Goal: Task Accomplishment & Management: Use online tool/utility

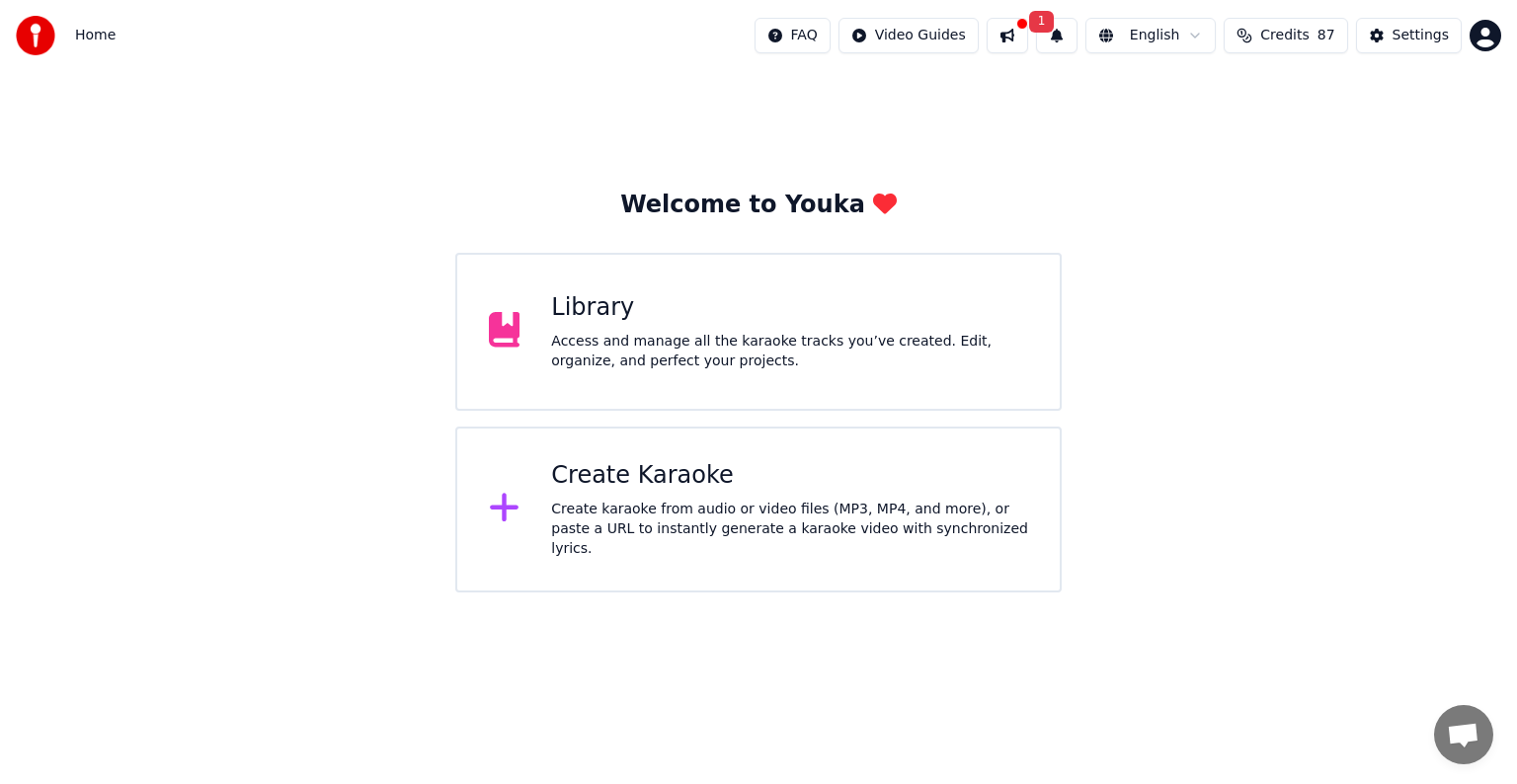
click at [520, 365] on div "Library Access and manage all the karaoke tracks you’ve created. Edit, organize…" at bounding box center [758, 332] width 606 height 158
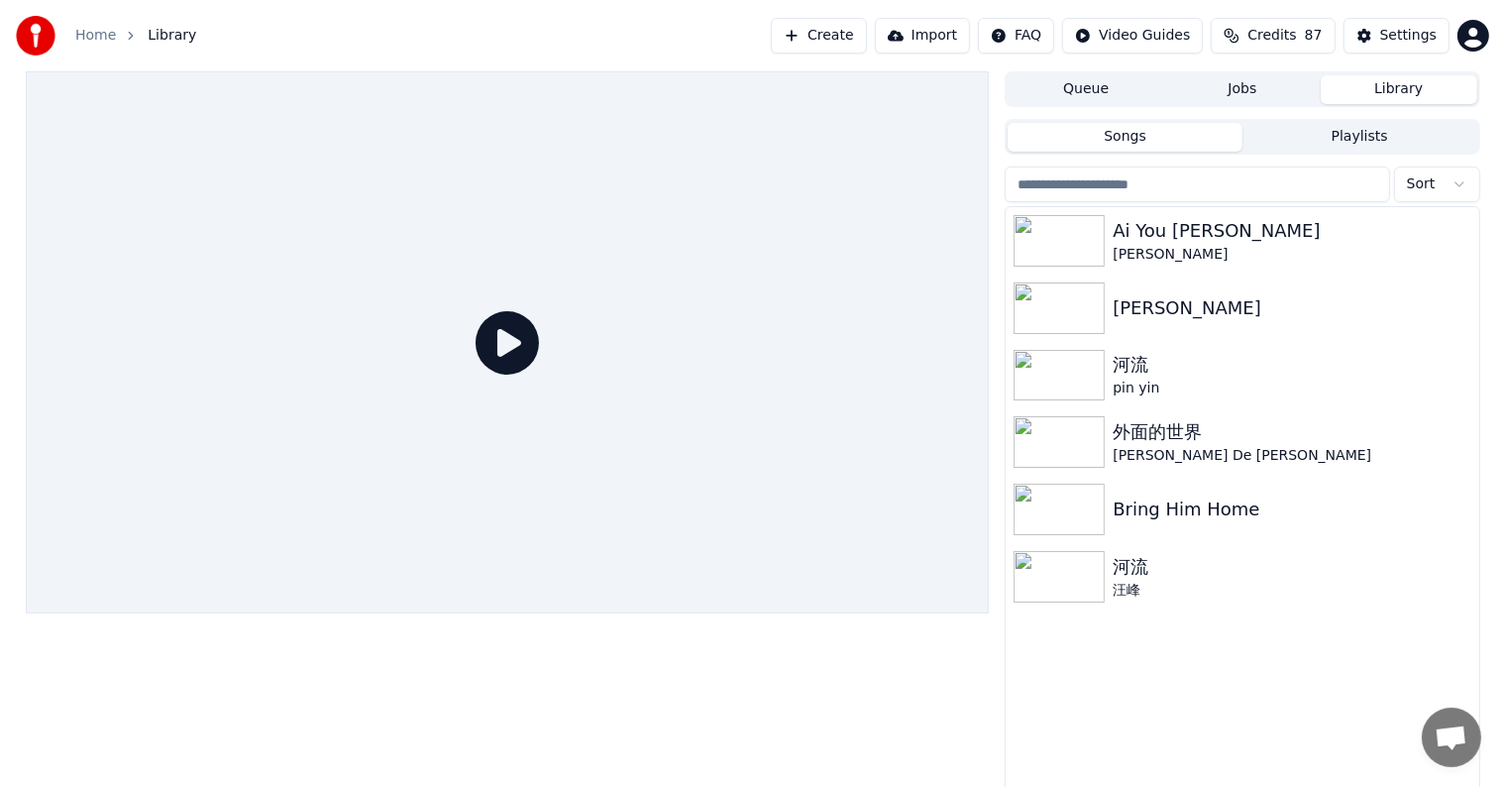
click at [843, 36] on button "Create" at bounding box center [819, 36] width 96 height 36
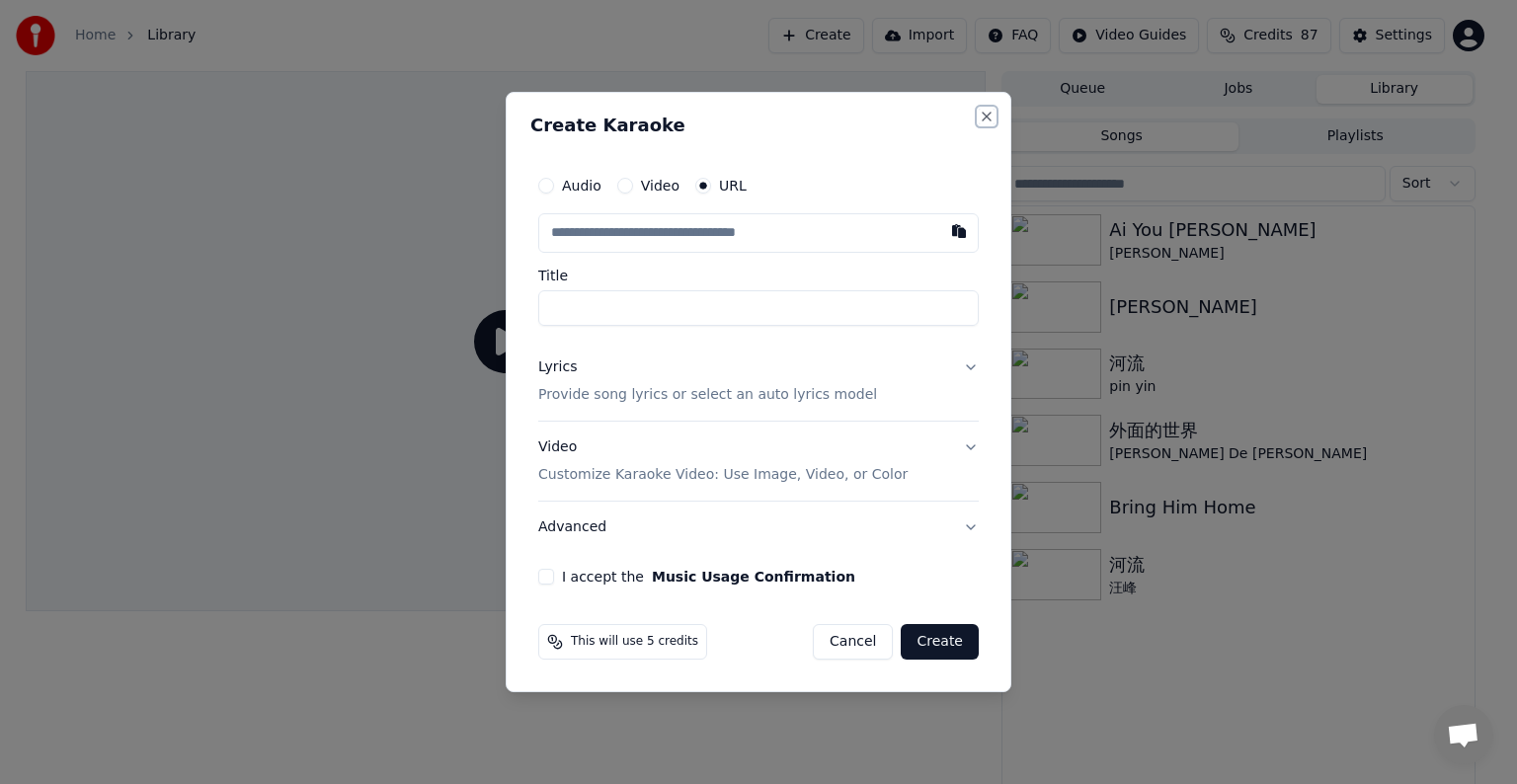
click at [984, 118] on button "Close" at bounding box center [987, 117] width 16 height 16
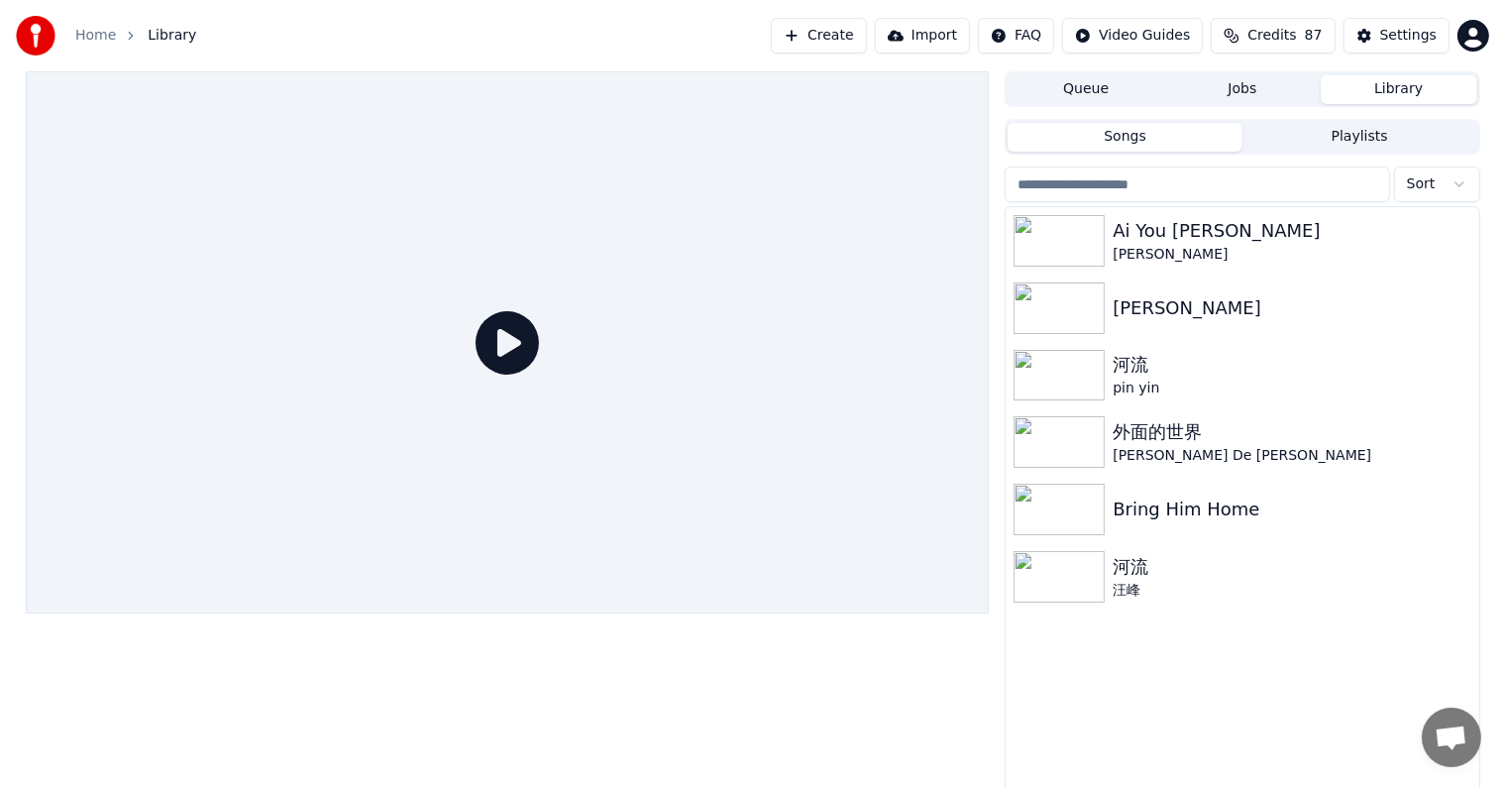
click at [867, 41] on button "Create" at bounding box center [819, 36] width 96 height 36
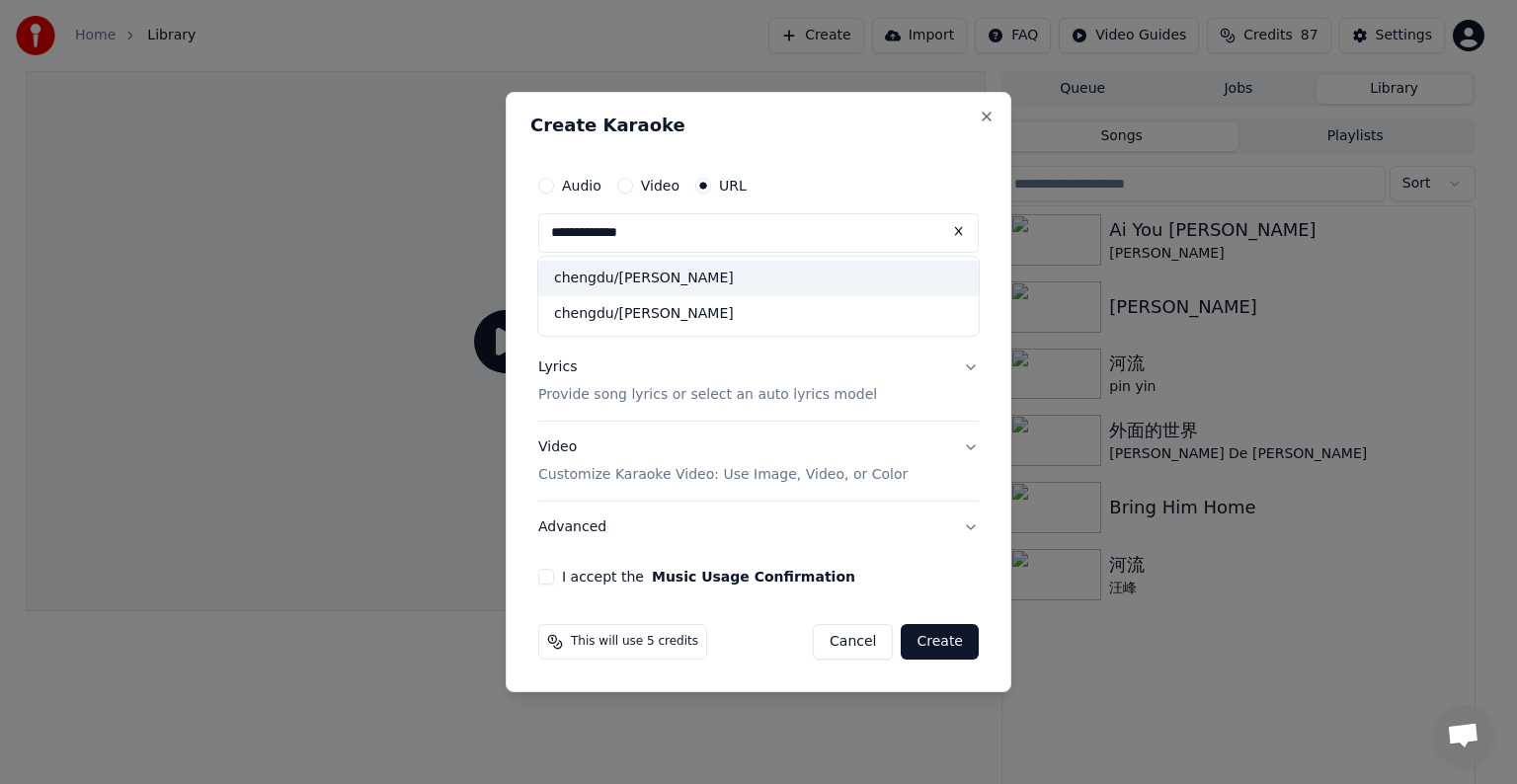
type input "**********"
click at [711, 280] on div "chengdu/[PERSON_NAME]" at bounding box center [758, 279] width 441 height 36
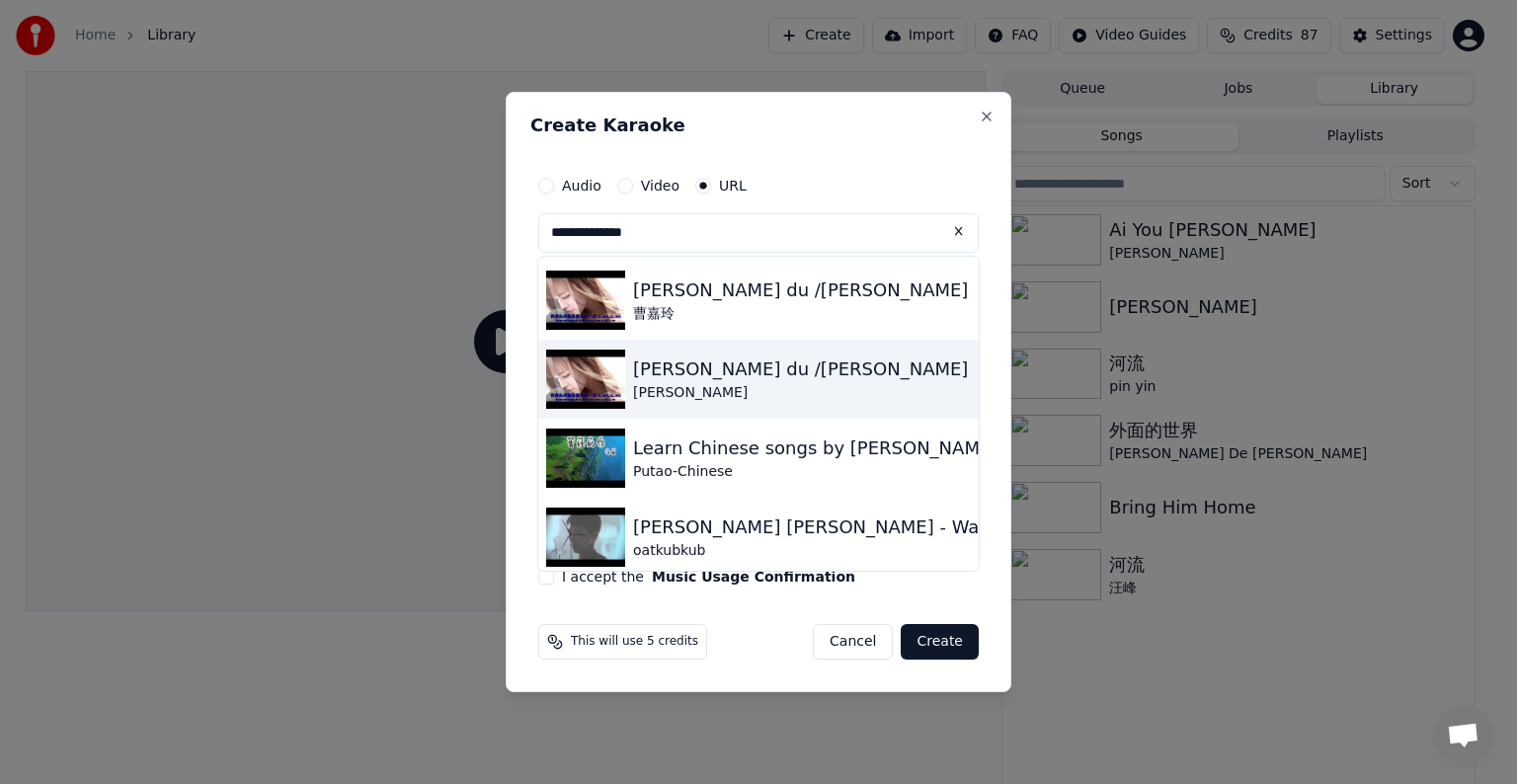
click at [686, 379] on div "[PERSON_NAME] du /[PERSON_NAME]" at bounding box center [800, 370] width 335 height 28
type input "**********"
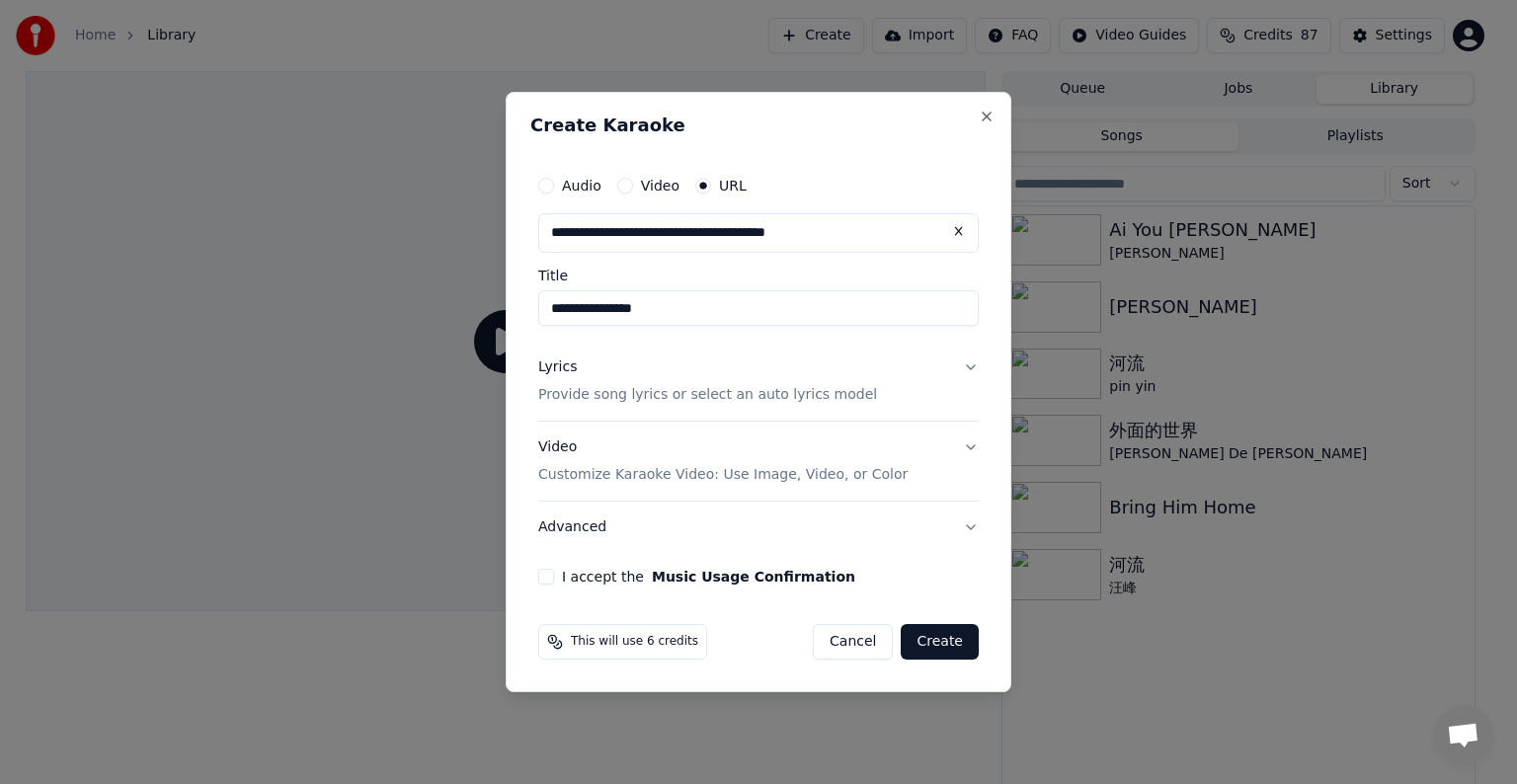
click at [686, 379] on div "Lyrics Provide song lyrics or select an auto lyrics model" at bounding box center [708, 382] width 339 height 48
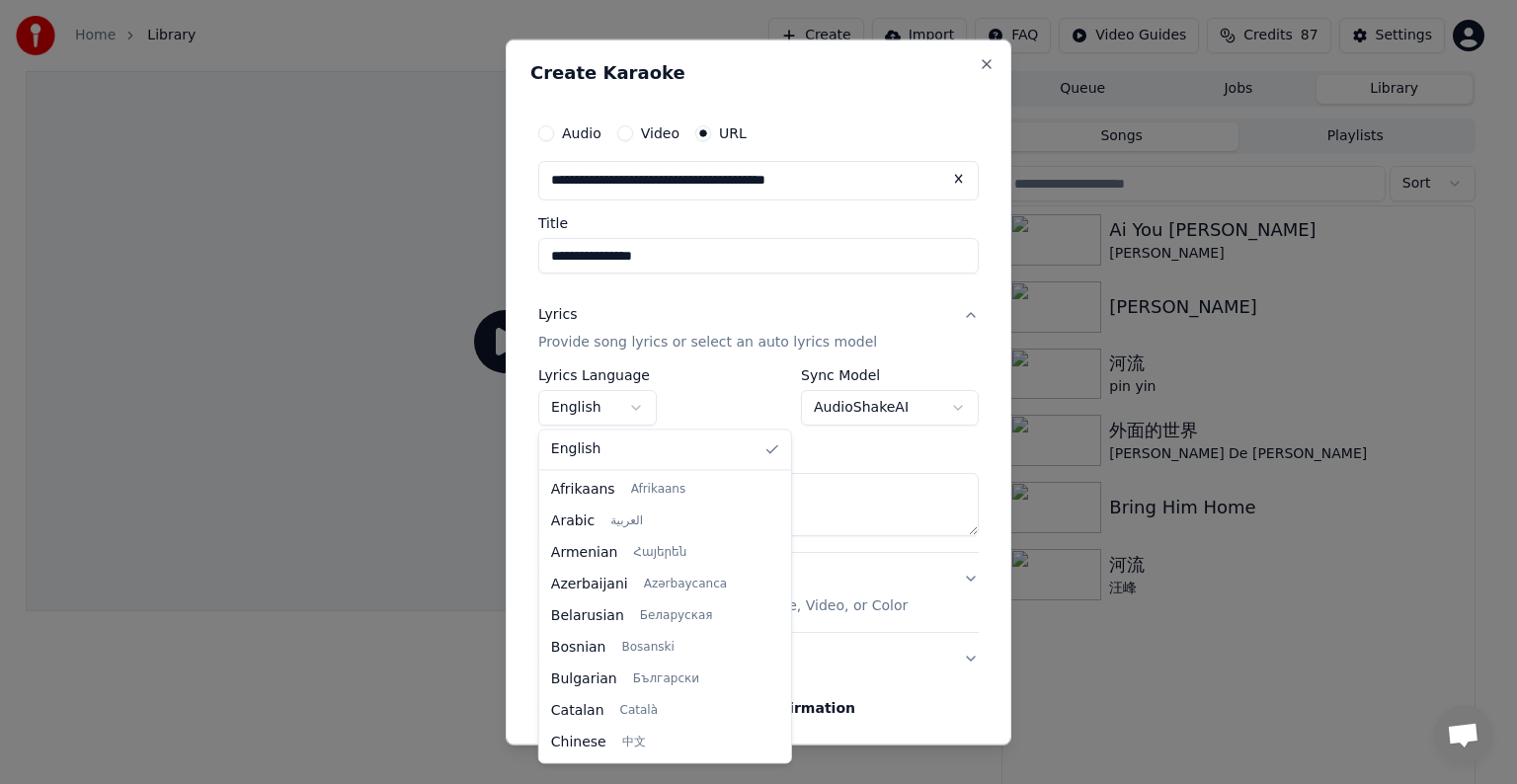
click at [636, 404] on body "**********" at bounding box center [750, 392] width 1500 height 784
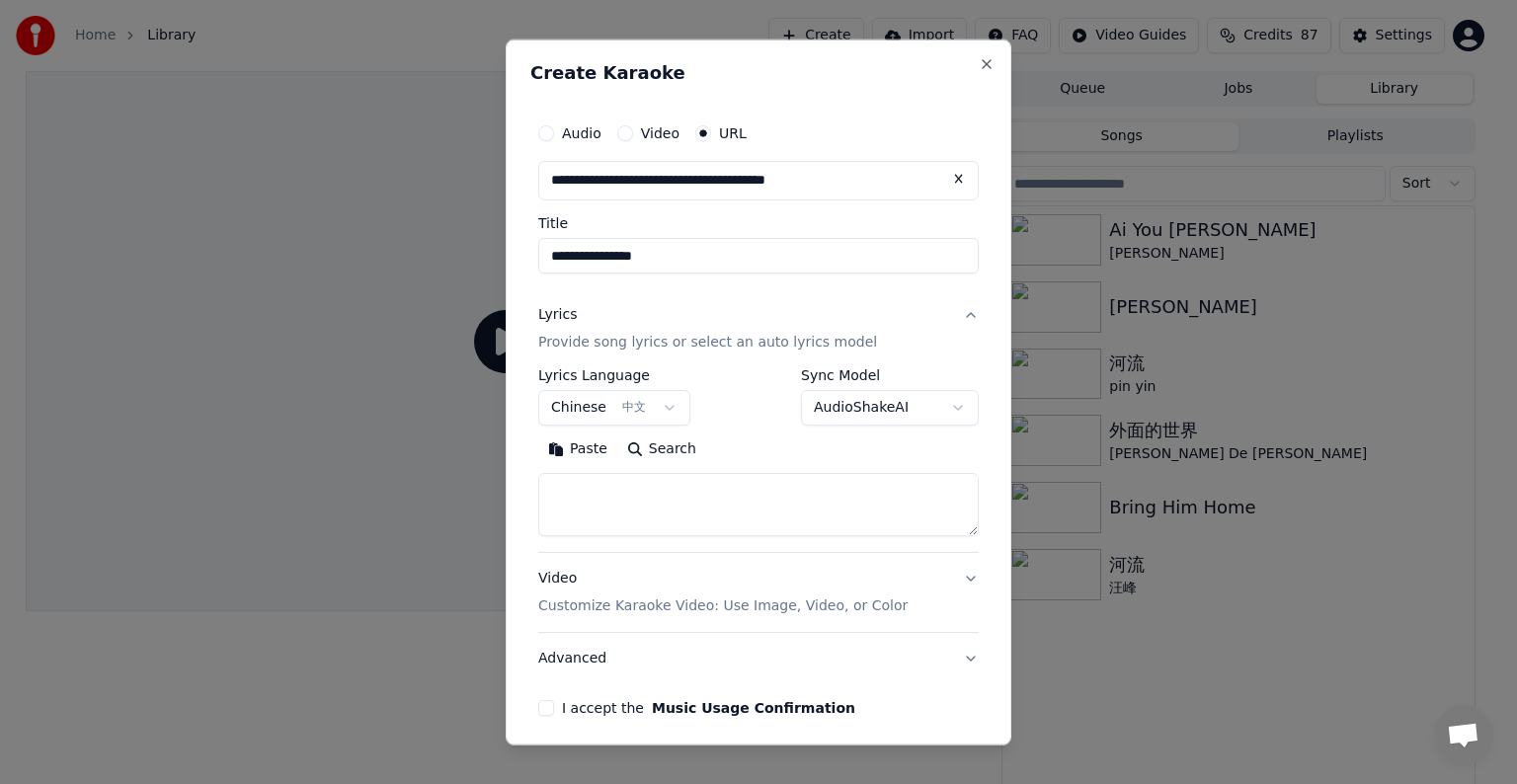
scroll to position [77, 0]
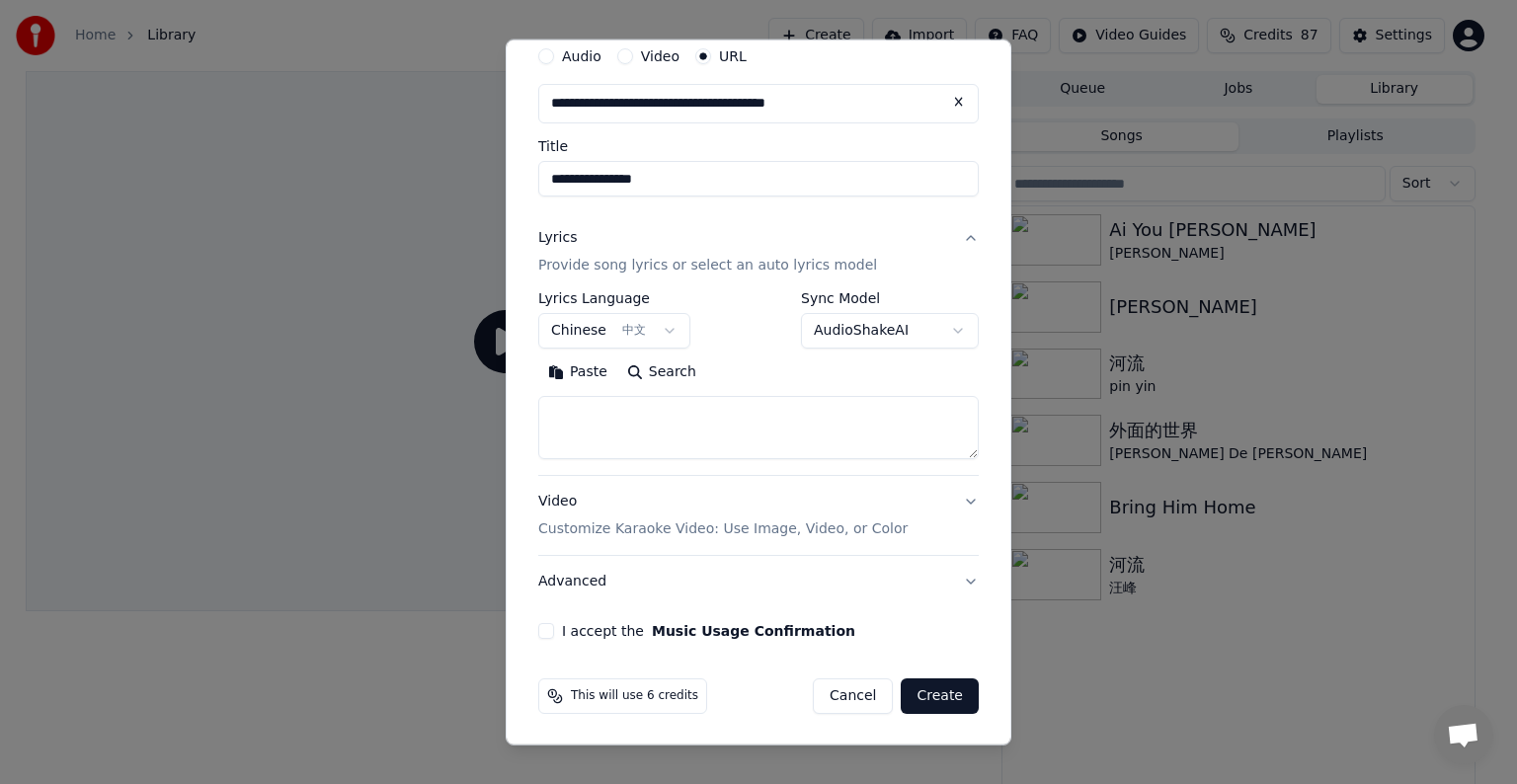
click at [558, 630] on div "I accept the Music Usage Confirmation" at bounding box center [758, 631] width 441 height 16
click at [545, 626] on button "I accept the Music Usage Confirmation" at bounding box center [546, 631] width 16 height 16
click at [918, 695] on button "Create" at bounding box center [940, 696] width 78 height 36
select select "**"
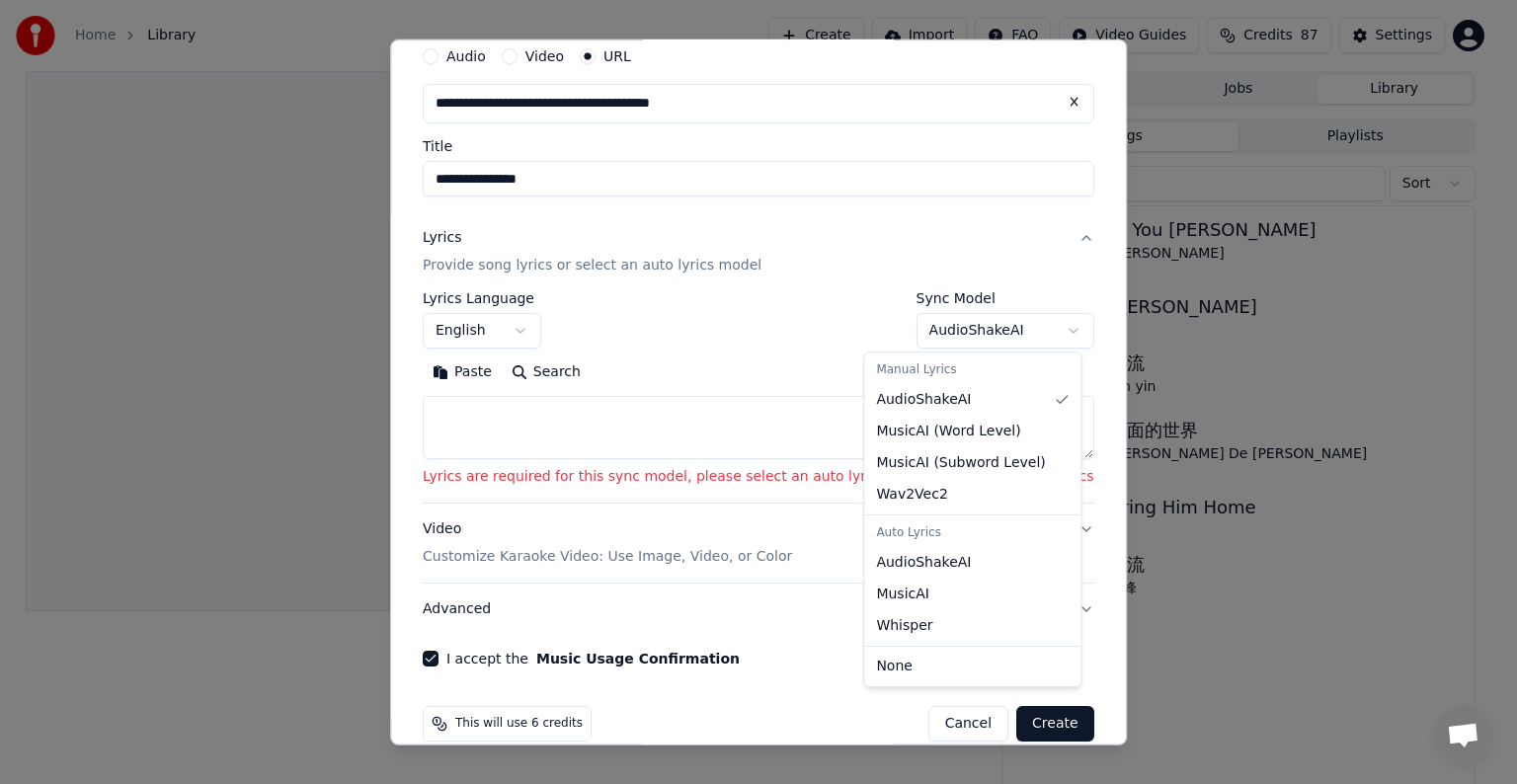
click at [980, 336] on body "**********" at bounding box center [750, 392] width 1500 height 784
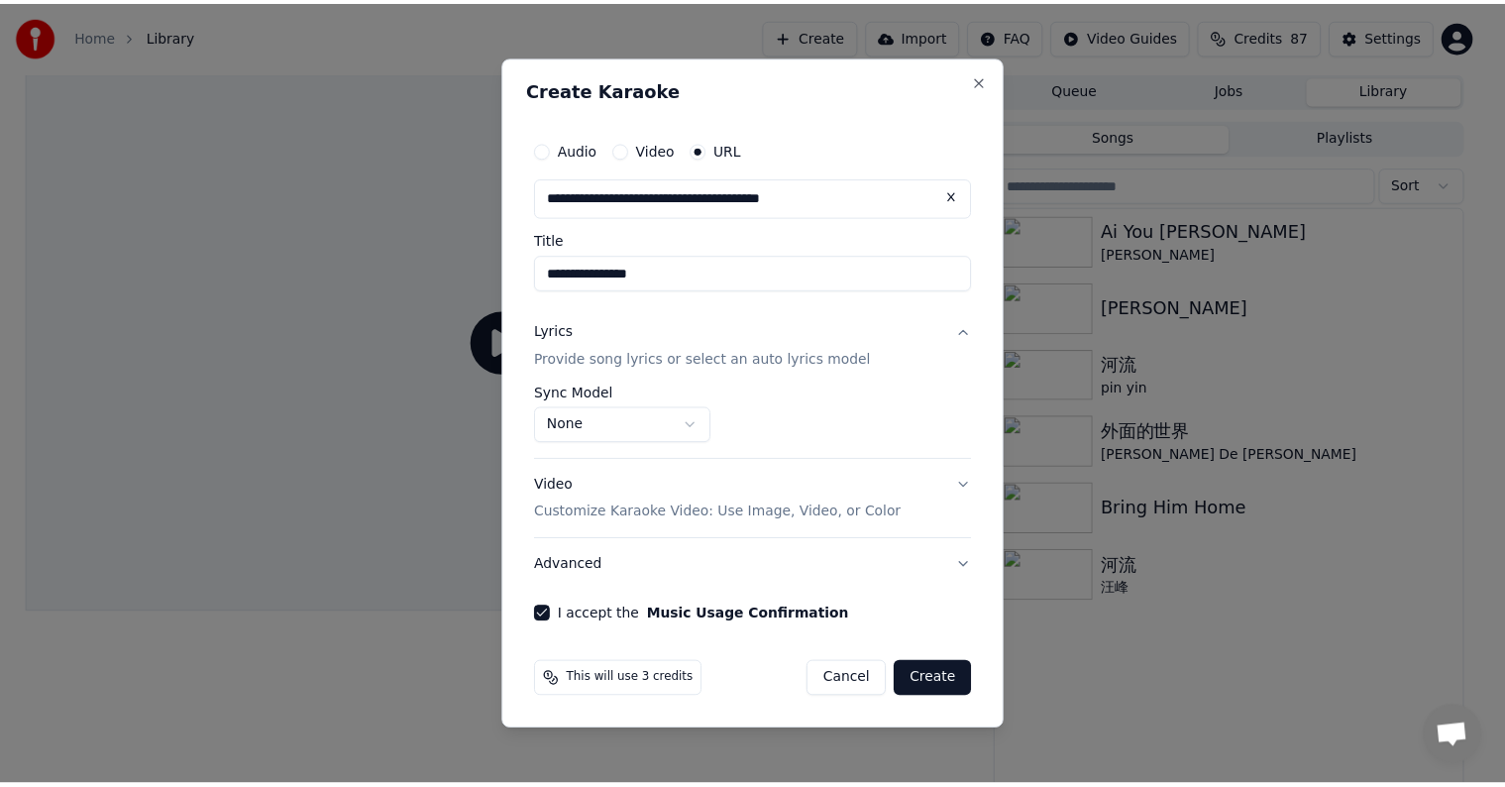
scroll to position [0, 0]
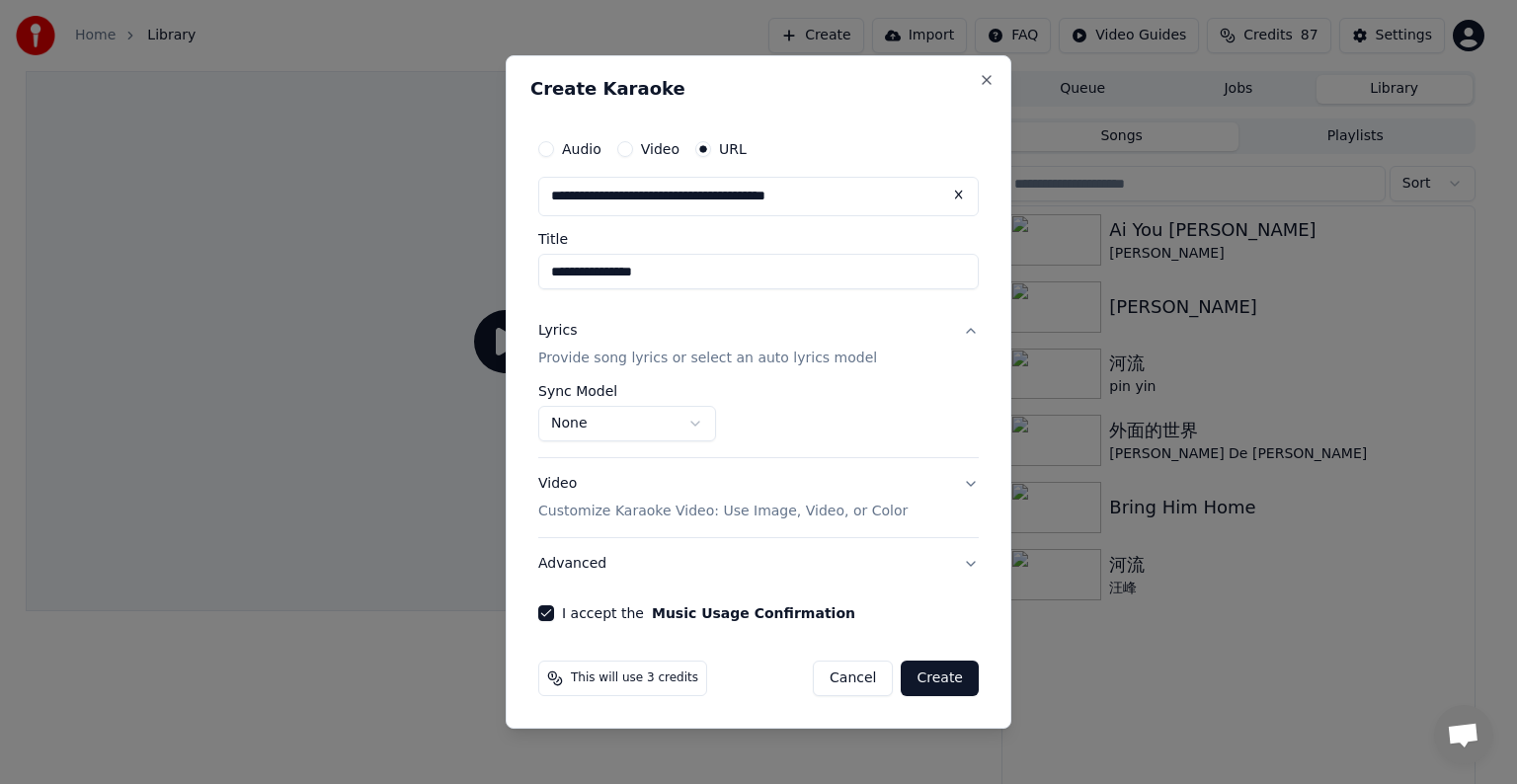
click at [940, 677] on button "Create" at bounding box center [940, 678] width 78 height 36
select select "**********"
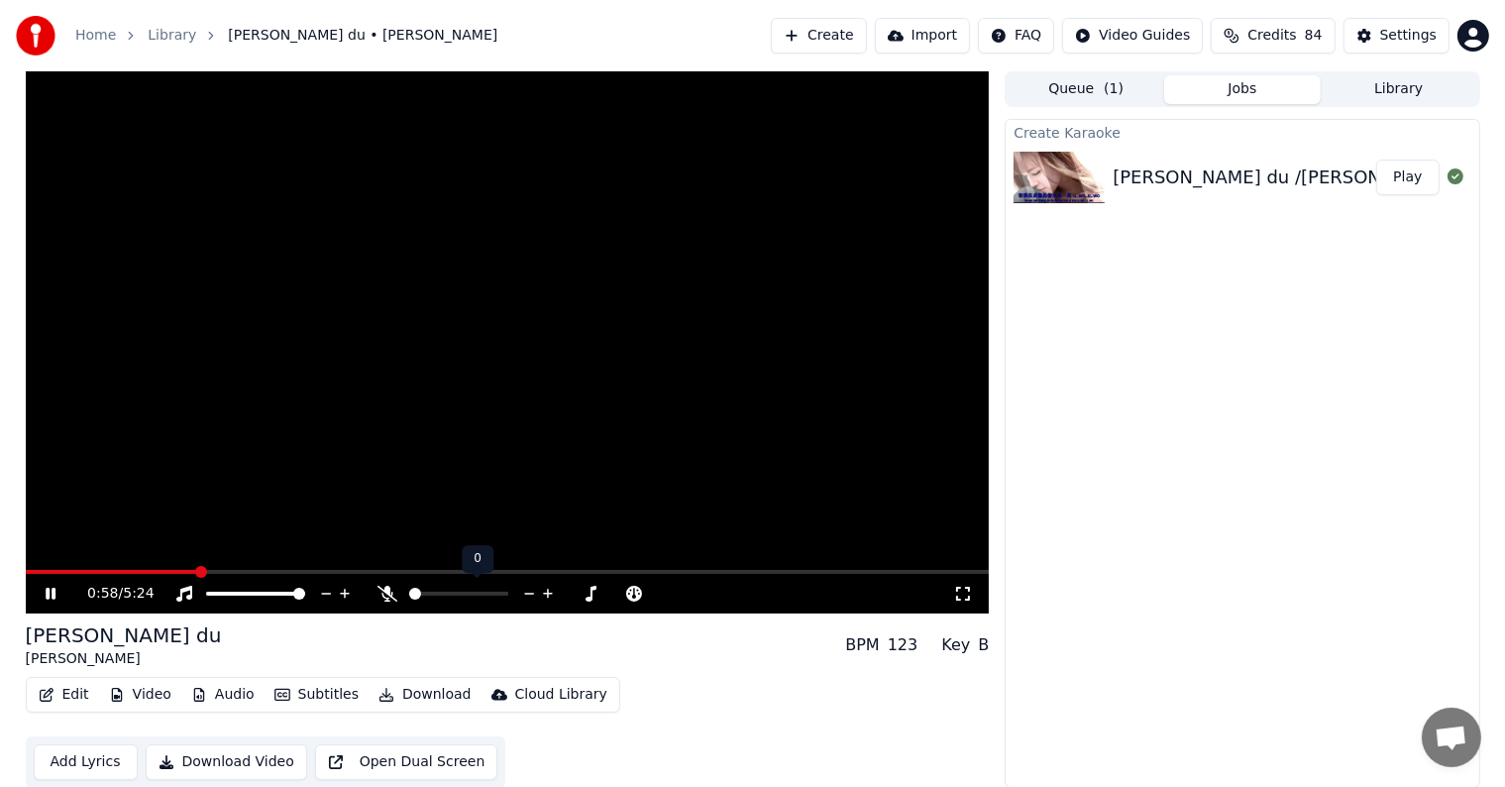
click at [549, 591] on icon at bounding box center [548, 594] width 19 height 20
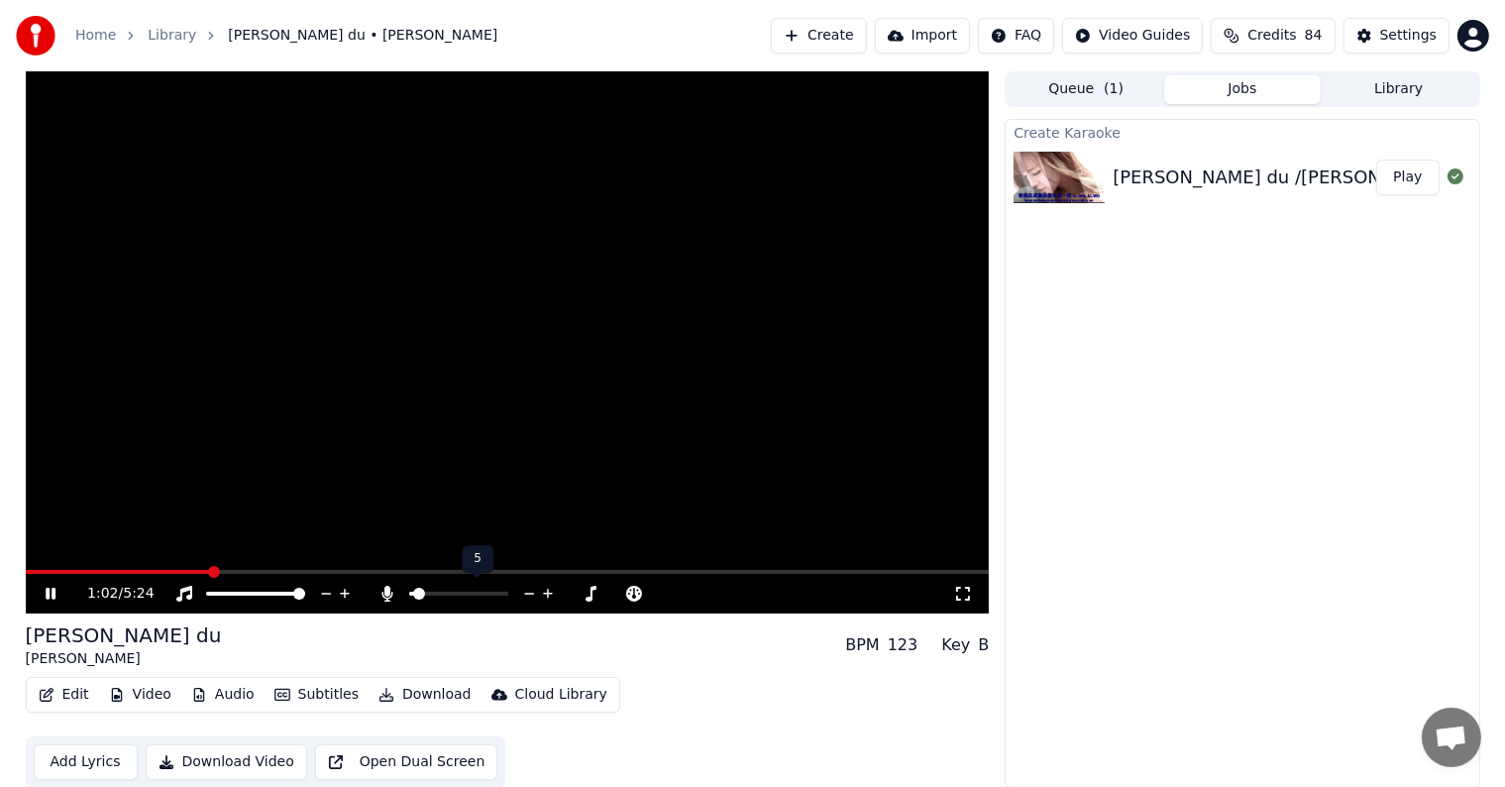
click at [549, 591] on icon at bounding box center [548, 594] width 19 height 20
click at [323, 591] on icon at bounding box center [326, 594] width 19 height 20
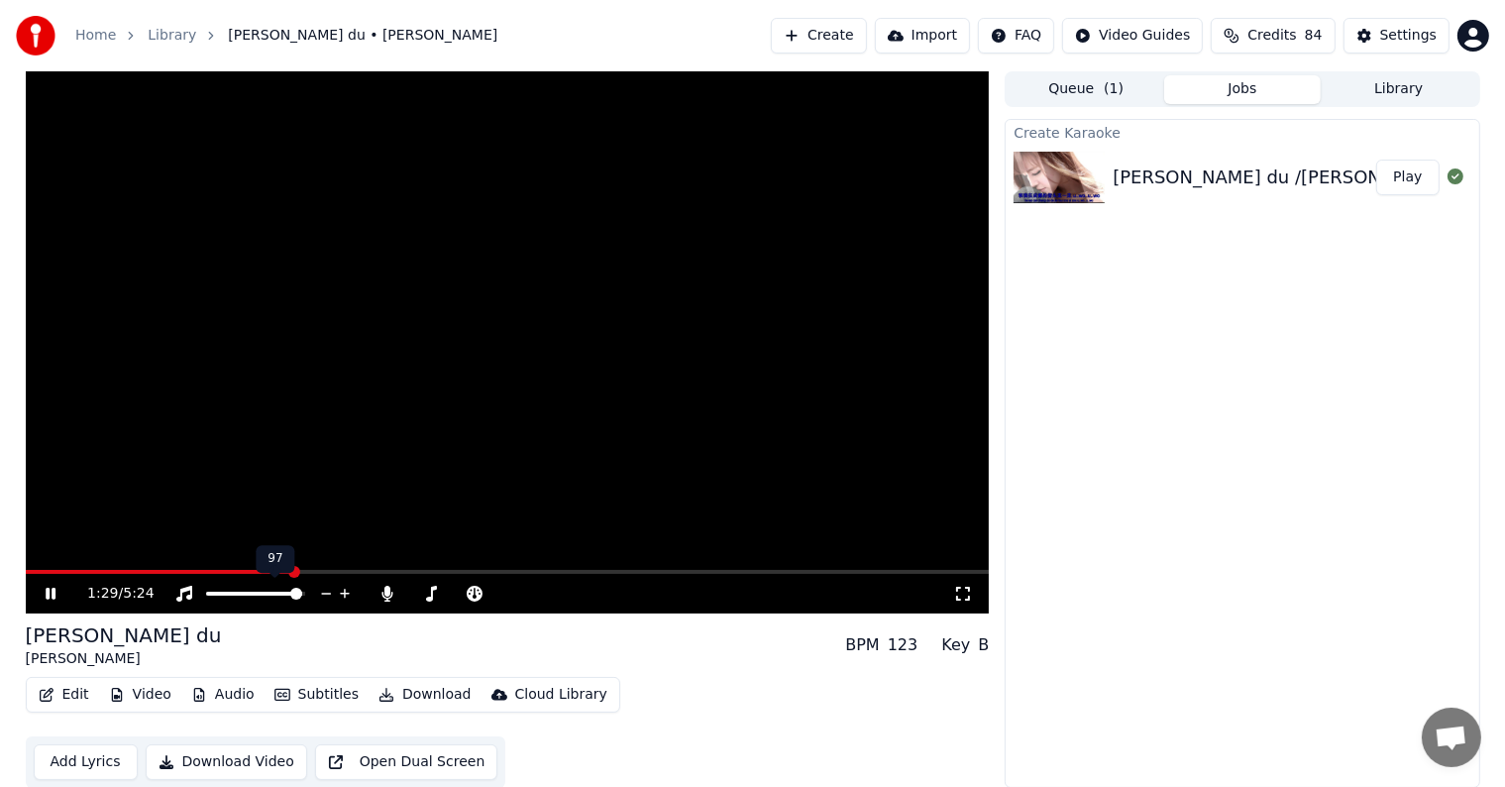
click at [323, 591] on icon at bounding box center [326, 594] width 19 height 20
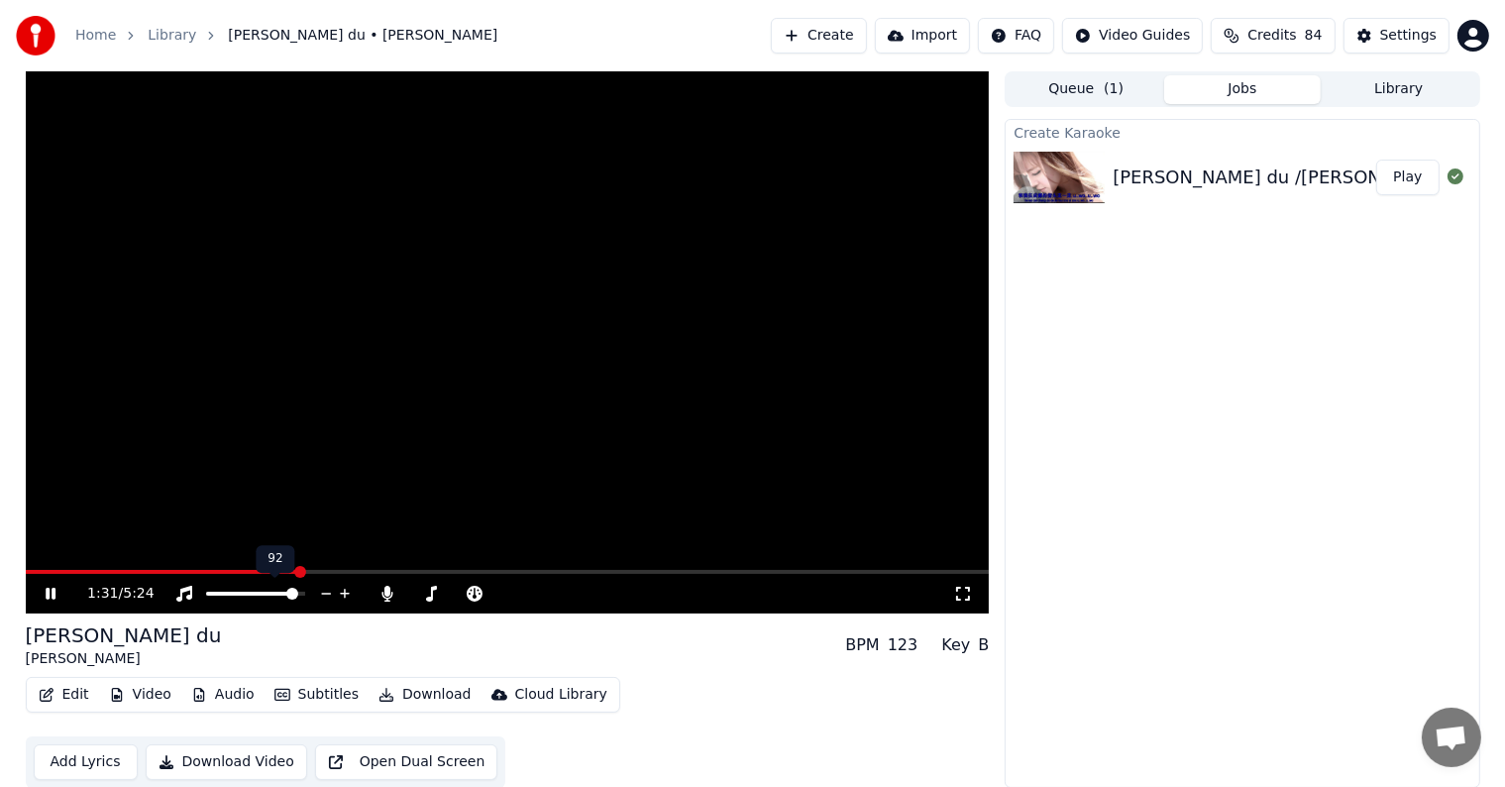
click at [323, 591] on icon at bounding box center [326, 594] width 19 height 20
click at [342, 592] on icon at bounding box center [345, 594] width 10 height 10
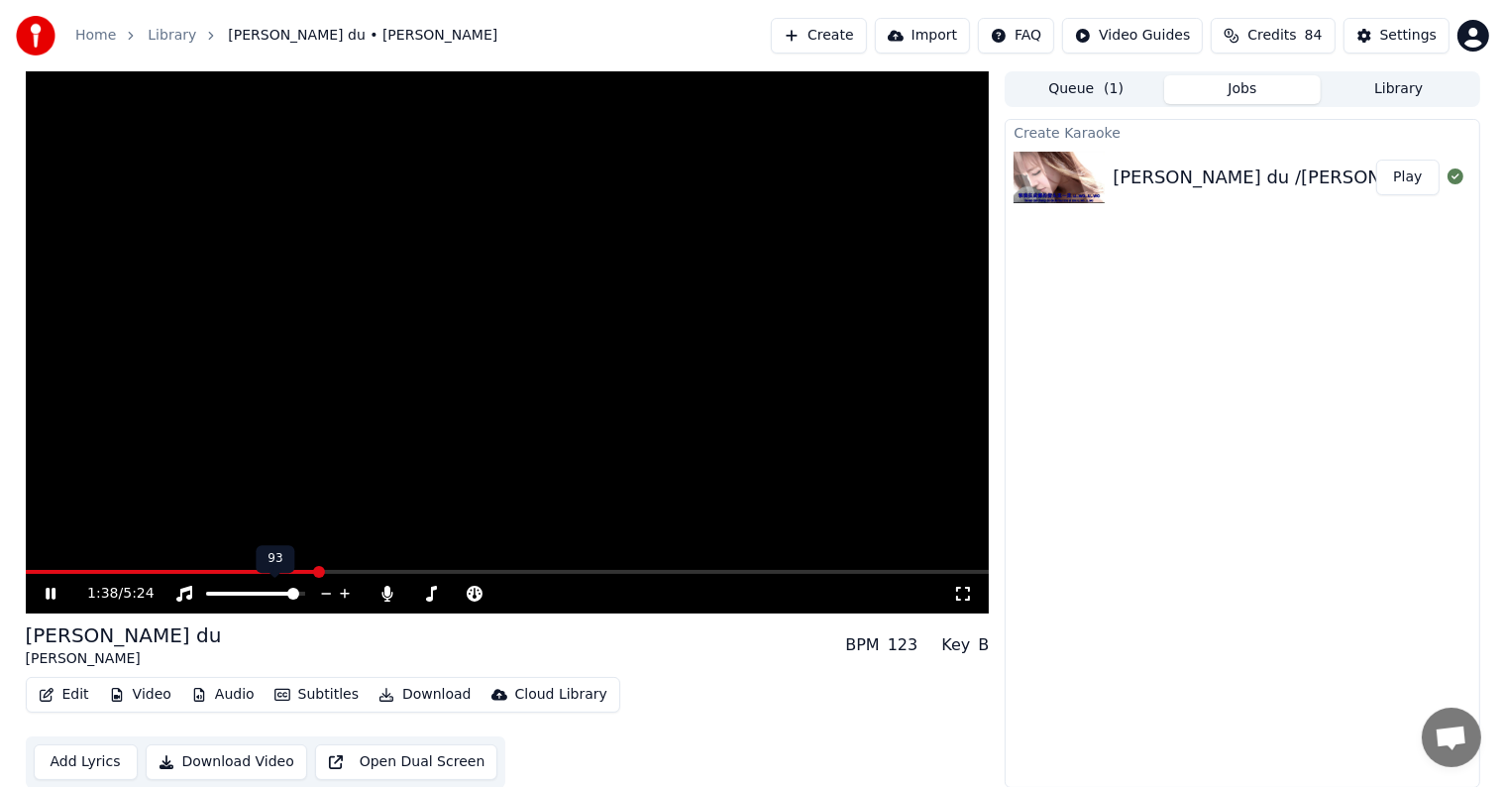
click at [342, 592] on icon at bounding box center [345, 594] width 10 height 10
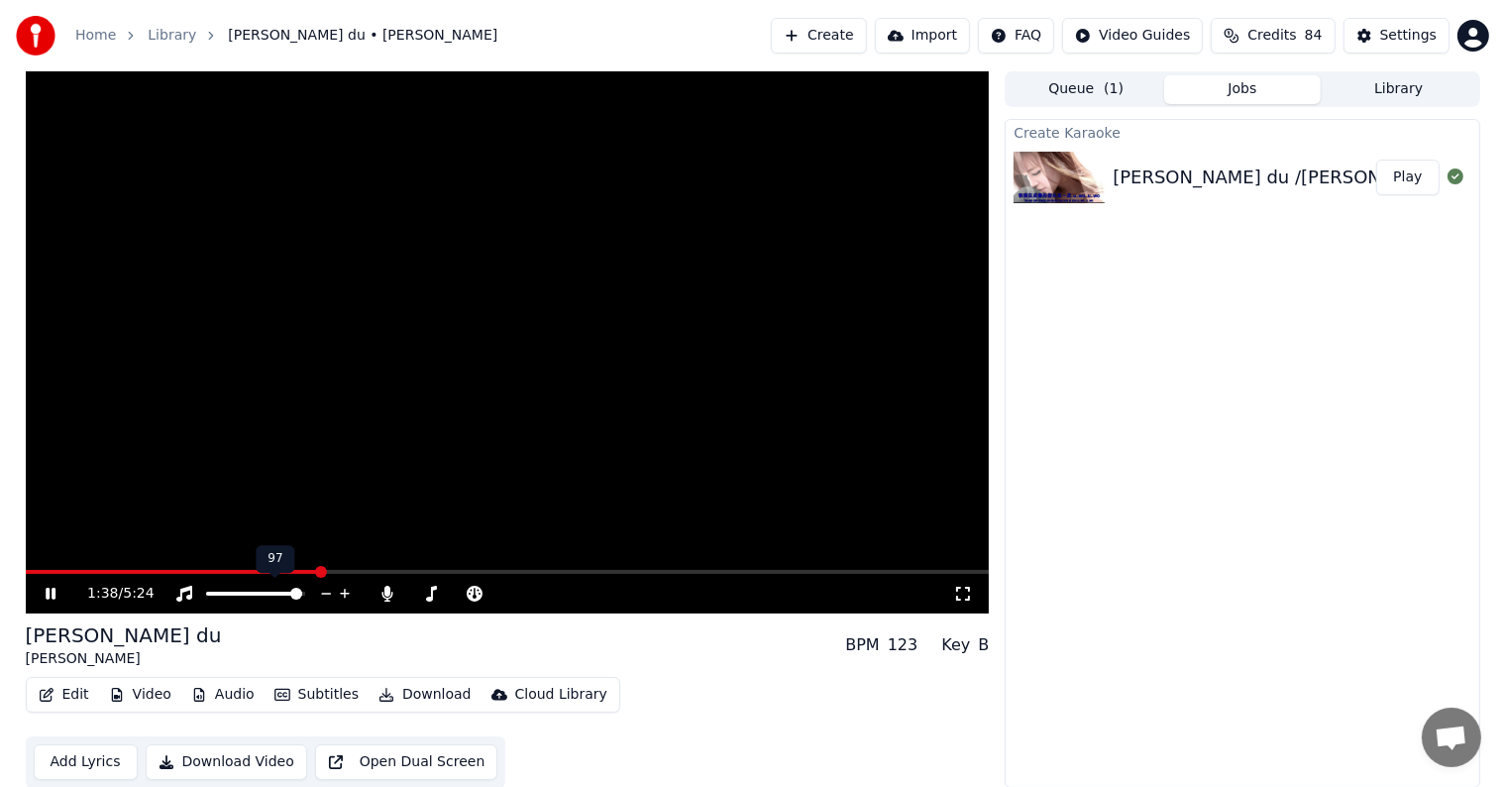
click at [342, 592] on icon at bounding box center [345, 594] width 10 height 10
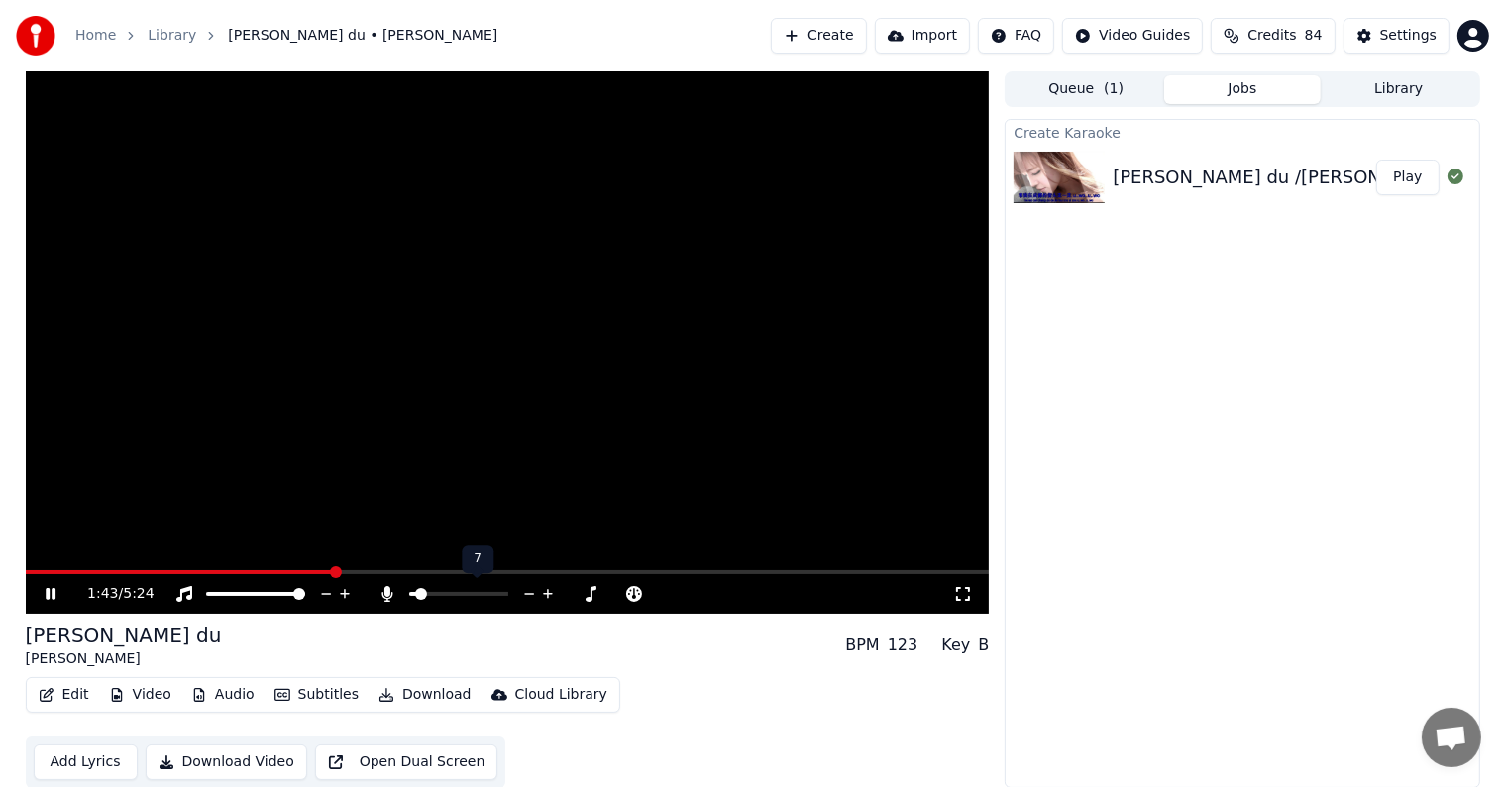
click at [525, 589] on icon at bounding box center [529, 594] width 19 height 20
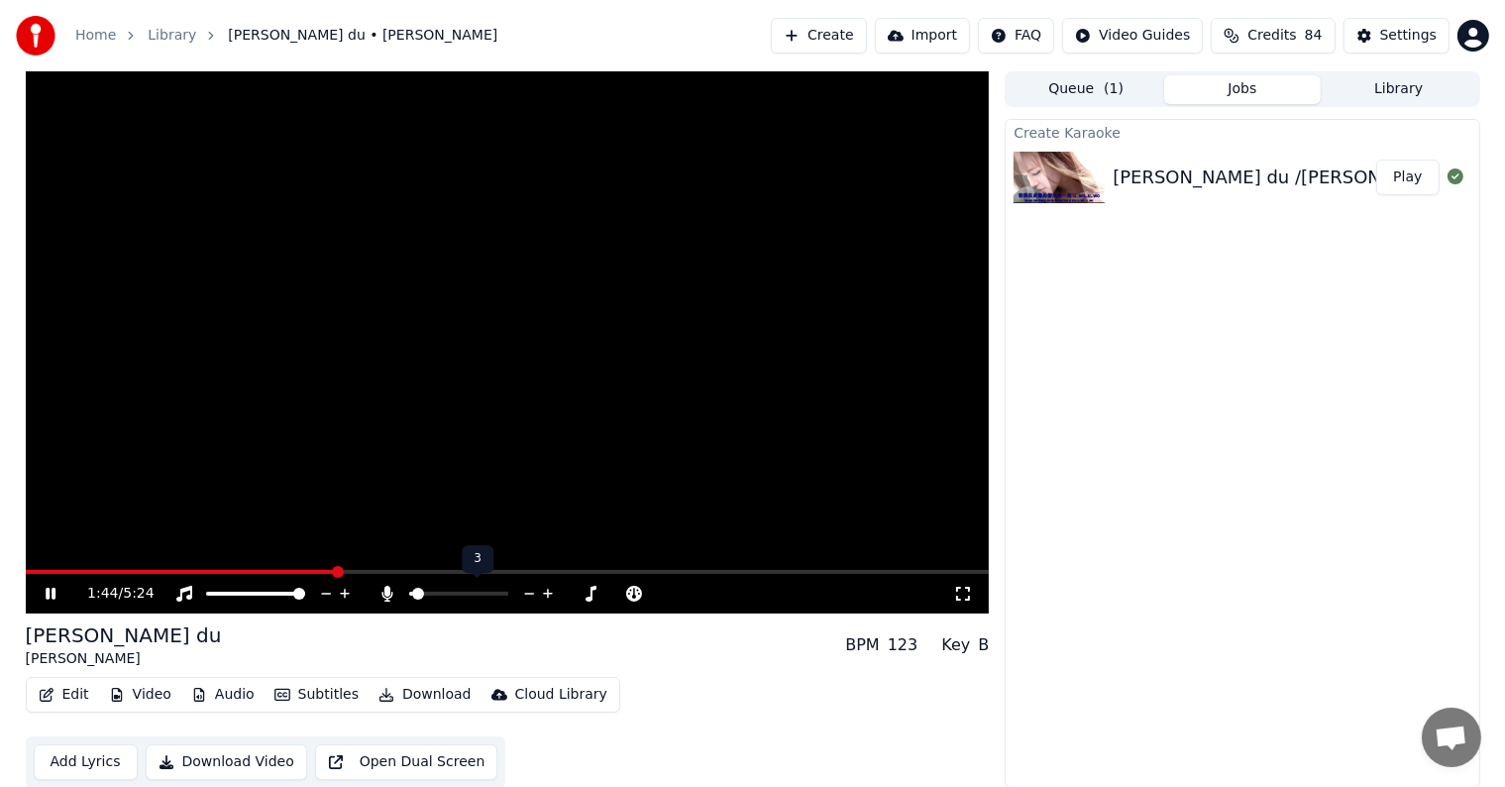
click at [525, 589] on icon at bounding box center [529, 594] width 19 height 20
click at [646, 571] on span at bounding box center [508, 572] width 964 height 4
click at [705, 568] on video at bounding box center [508, 342] width 964 height 542
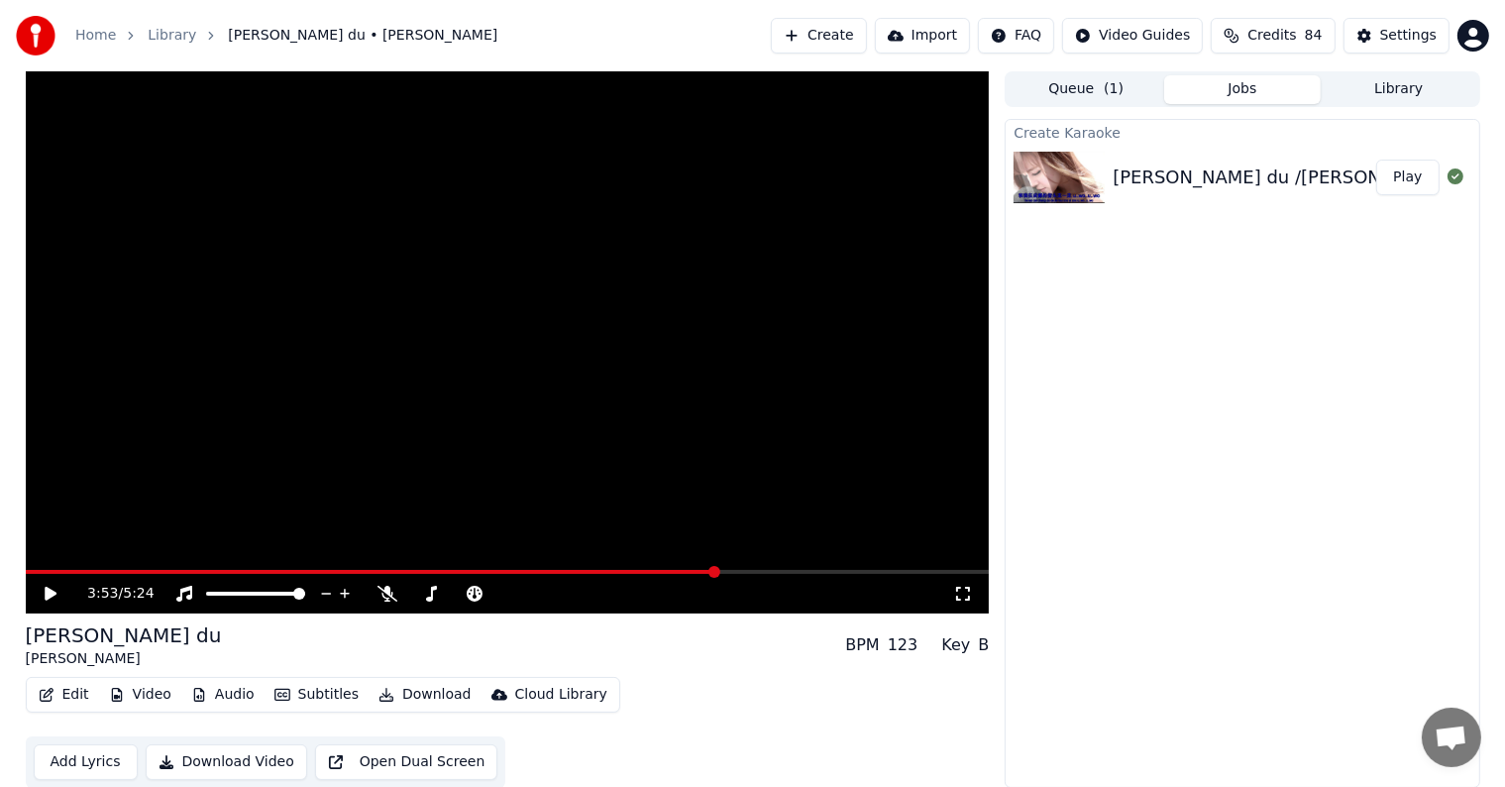
click at [716, 570] on span at bounding box center [508, 572] width 964 height 4
click at [54, 591] on icon at bounding box center [51, 594] width 12 height 14
click at [213, 694] on button "Audio" at bounding box center [222, 694] width 79 height 28
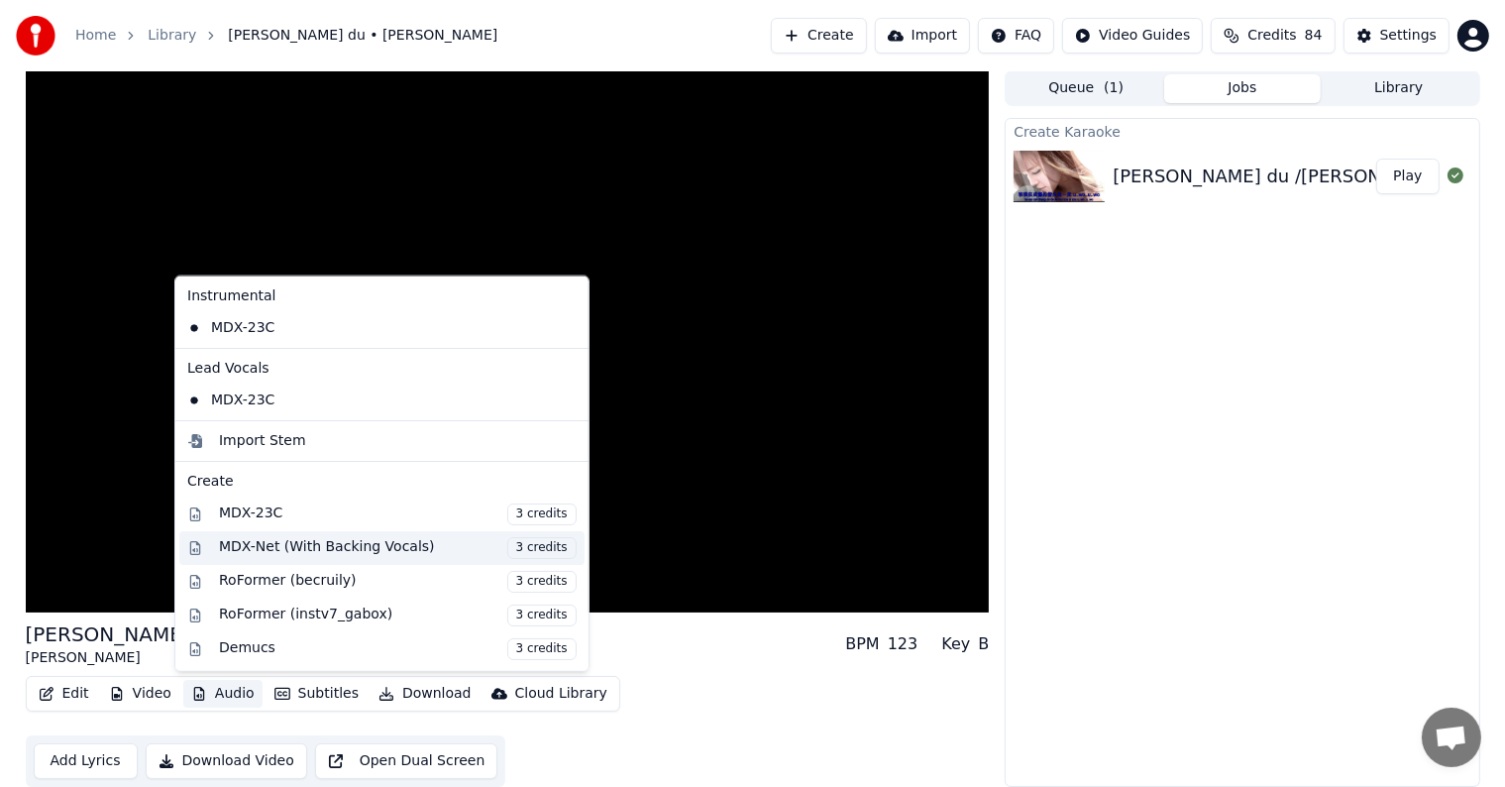
click at [274, 543] on div "MDX-Net (With Backing Vocals) 3 credits" at bounding box center [398, 547] width 358 height 22
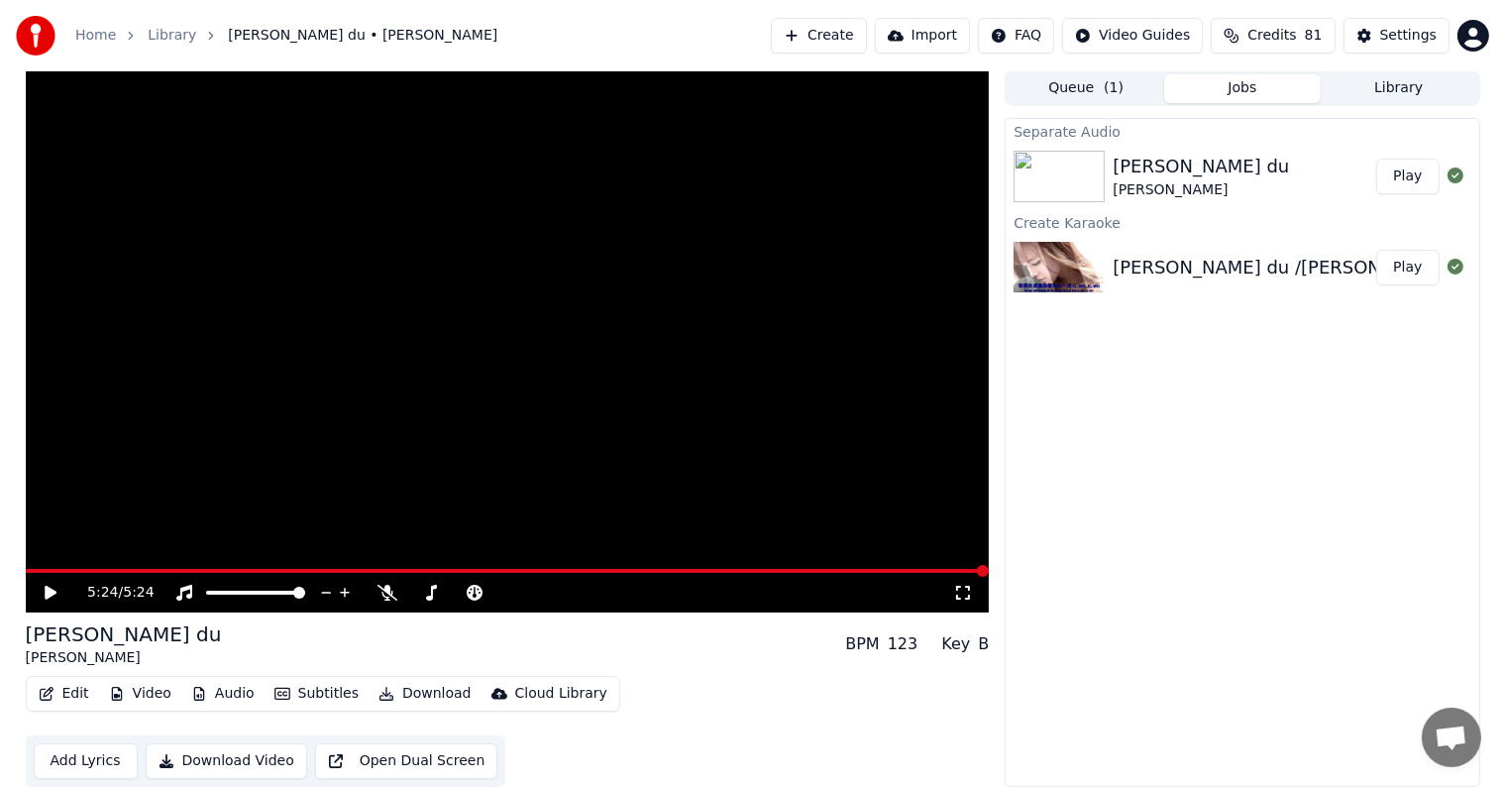
click at [1408, 174] on button "Play" at bounding box center [1407, 177] width 62 height 36
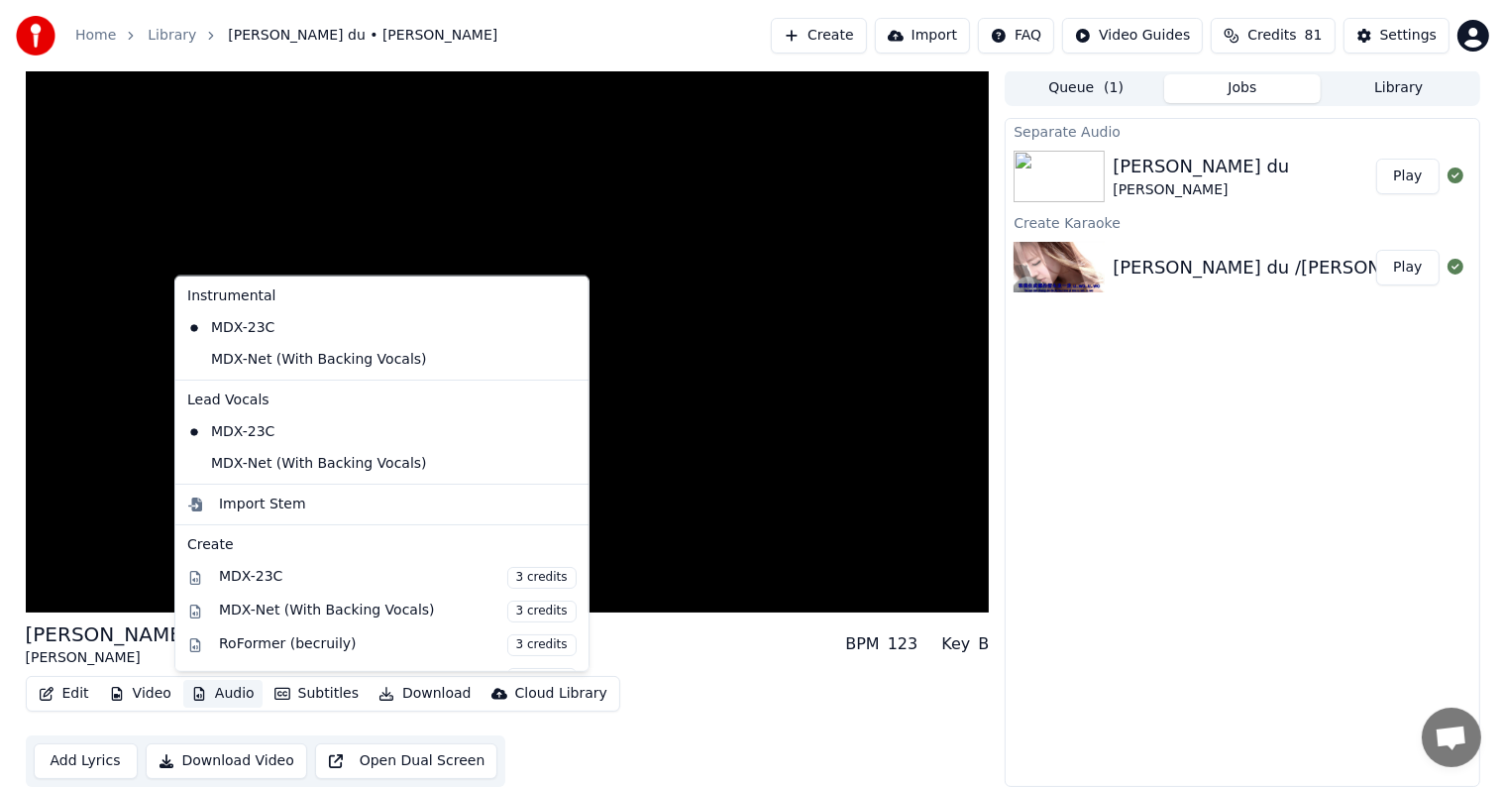
click at [202, 688] on button "Audio" at bounding box center [222, 694] width 79 height 28
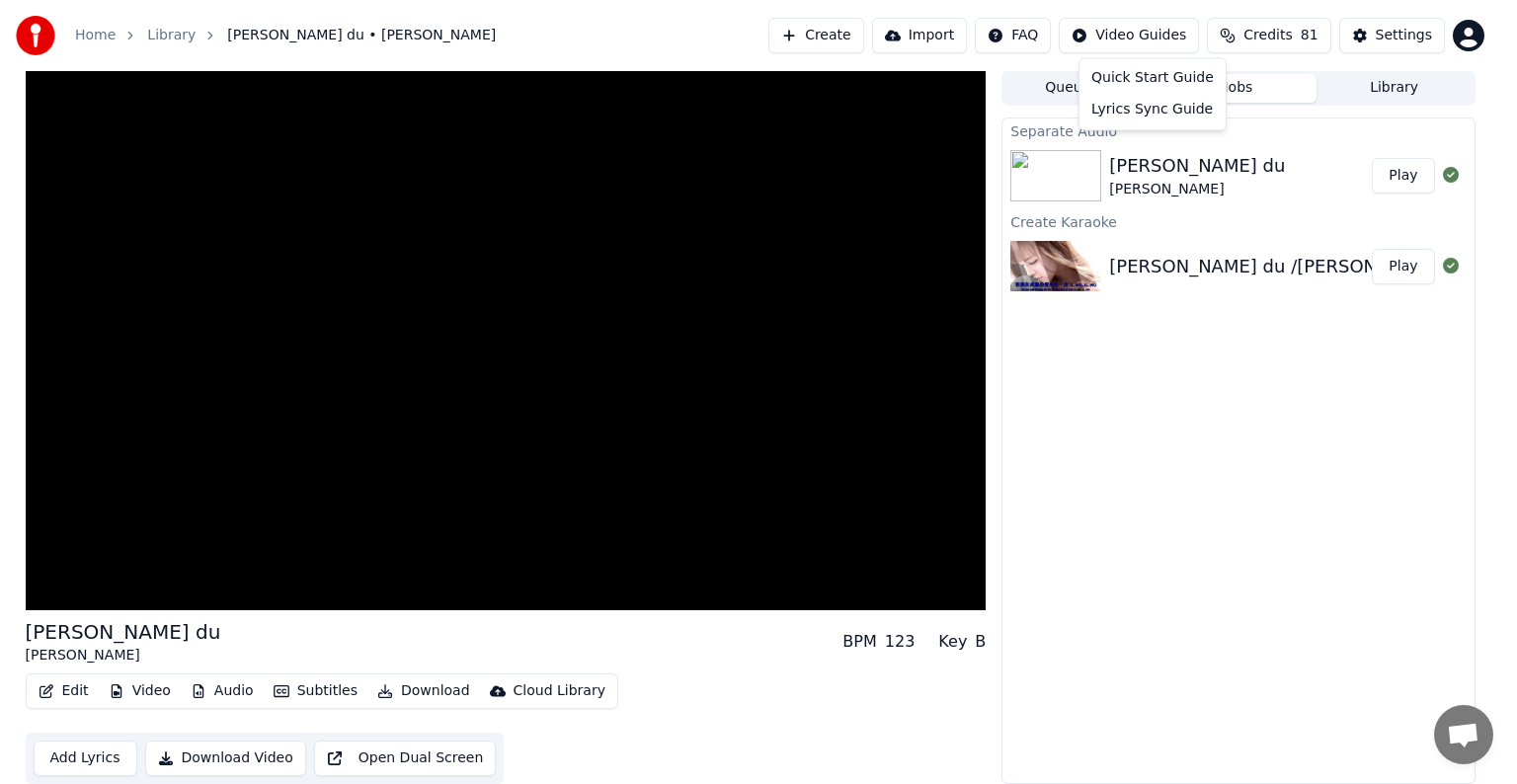
click at [1134, 34] on html "Home Library [PERSON_NAME] du • [PERSON_NAME] Create Import FAQ Video Guides Cr…" at bounding box center [758, 391] width 1517 height 784
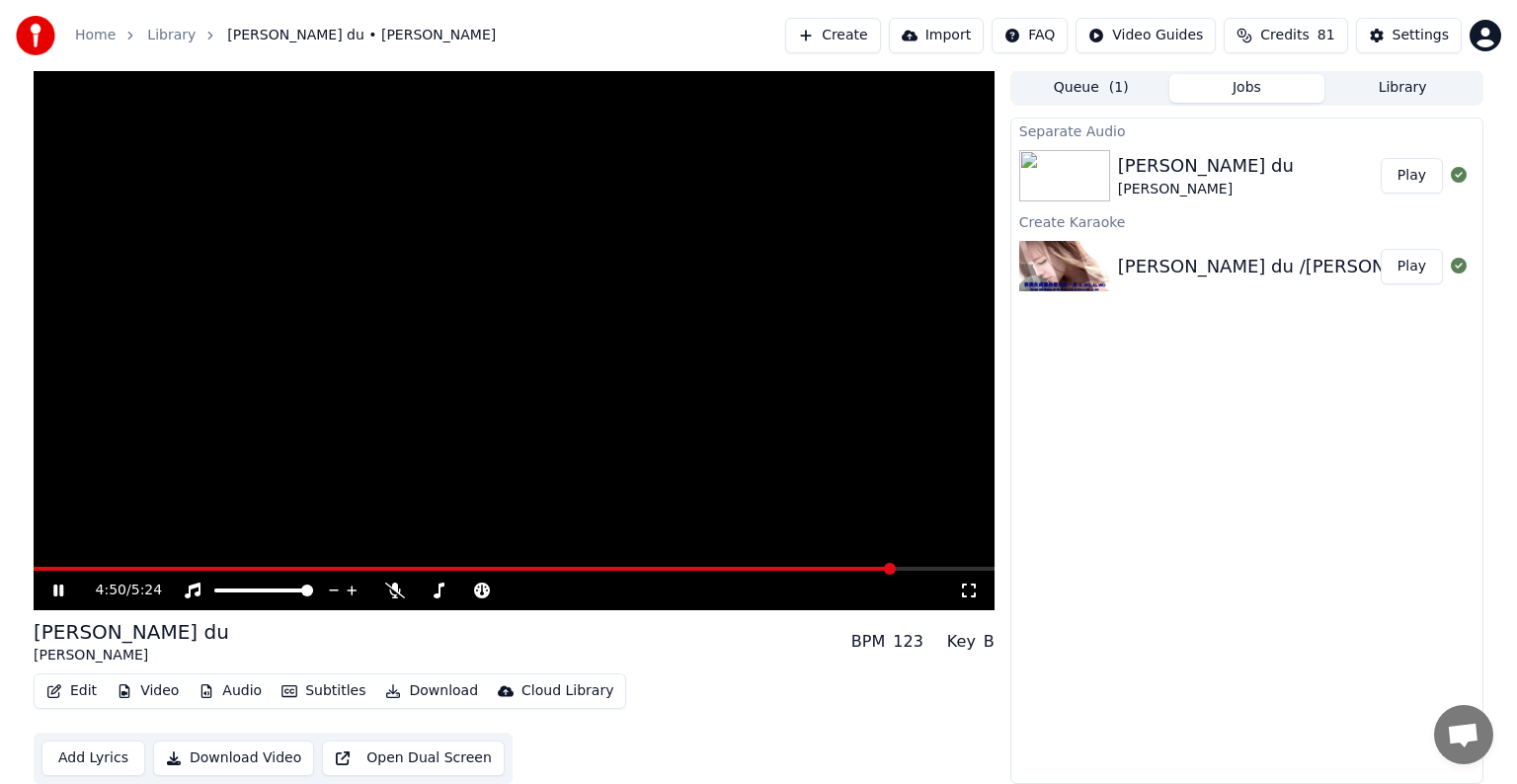
click at [956, 116] on html "Home Library [PERSON_NAME] du • [PERSON_NAME] Create Import FAQ Video Guides Cr…" at bounding box center [758, 391] width 1517 height 784
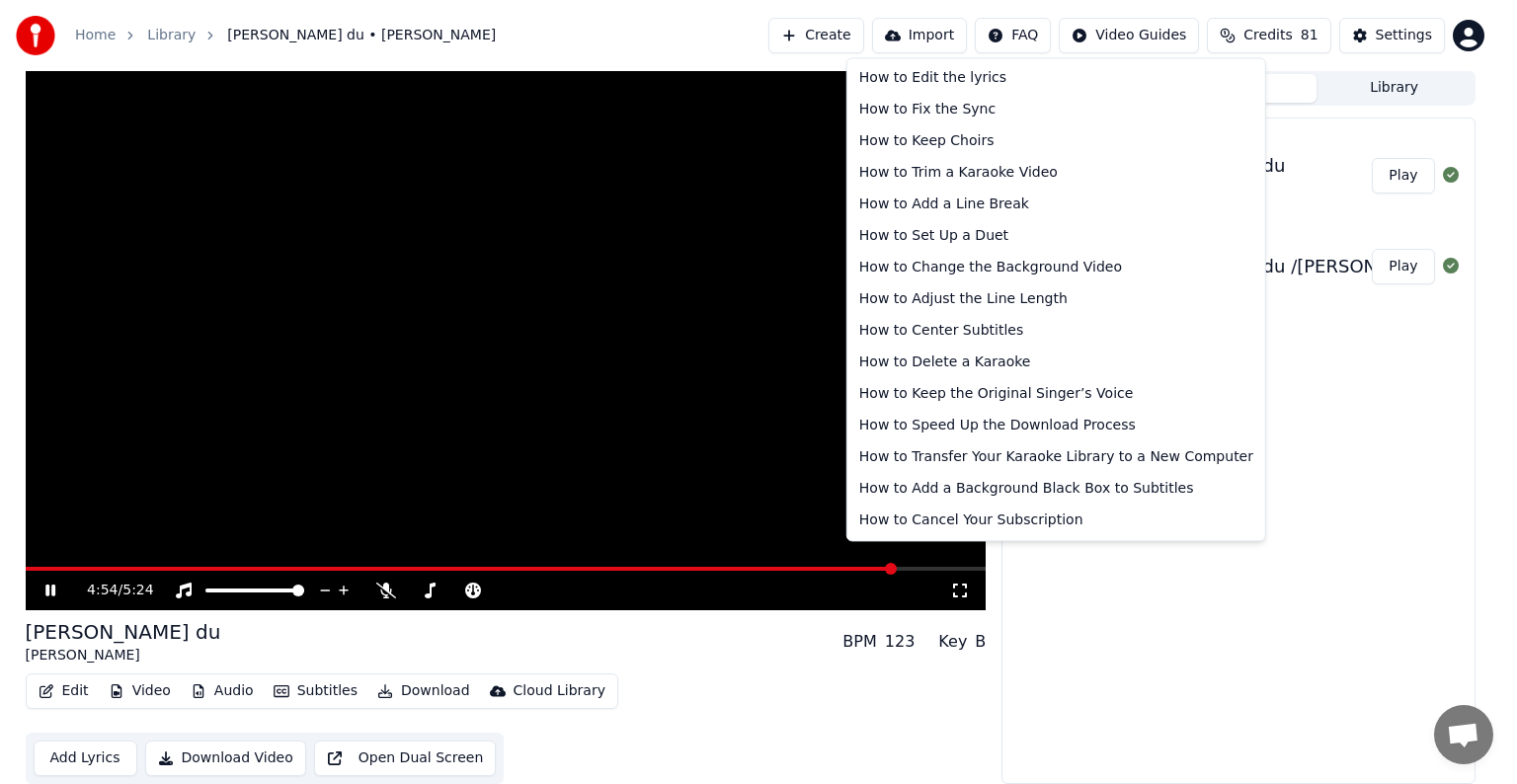
click at [1016, 32] on html "Home Library Cheng du • [PERSON_NAME] Create Import FAQ Video Guides Credits 81…" at bounding box center [758, 391] width 1517 height 784
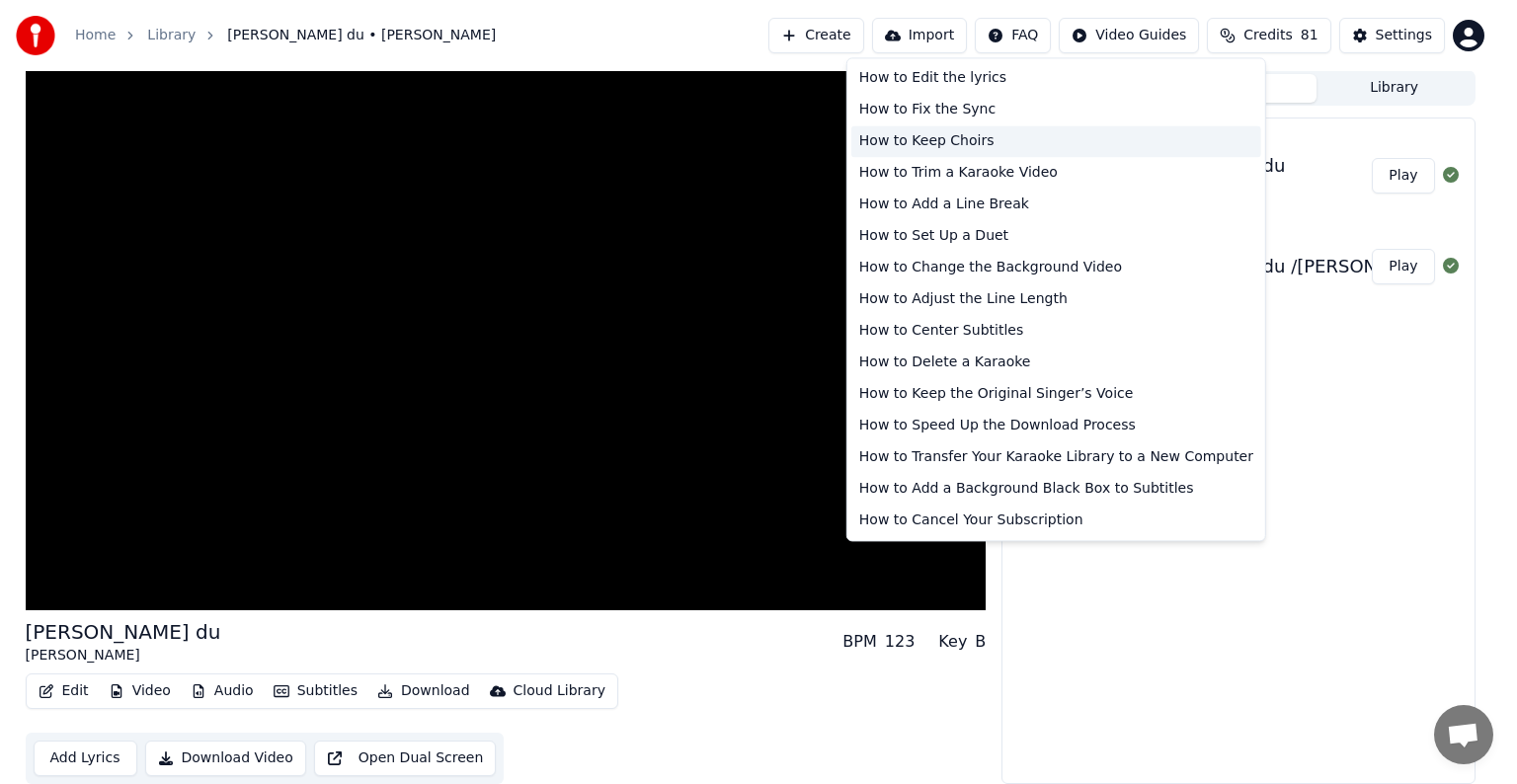
click at [968, 141] on div "How to Keep Choirs" at bounding box center [1056, 141] width 410 height 32
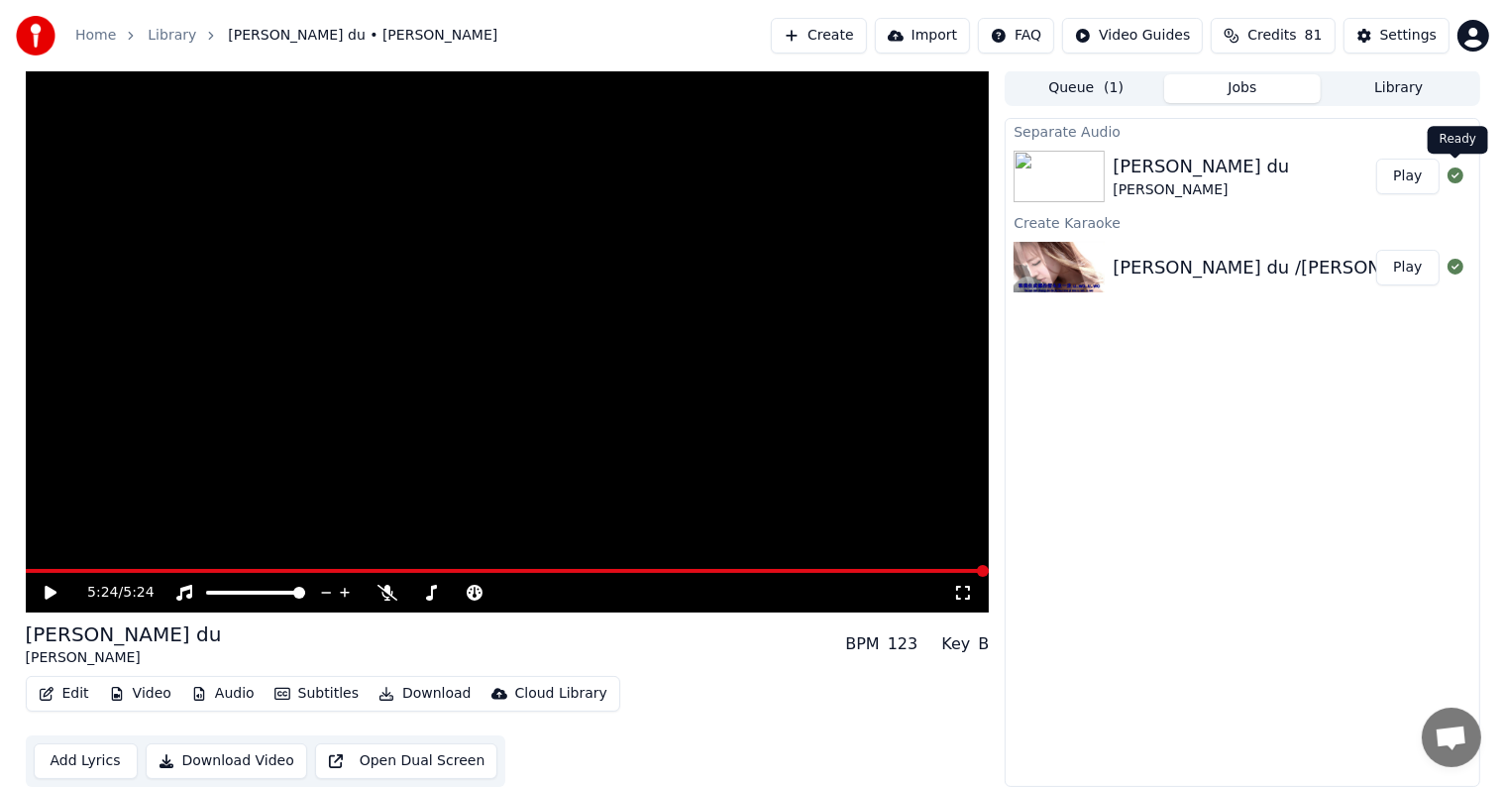
click at [1454, 172] on icon at bounding box center [1456, 175] width 16 height 16
click at [1415, 182] on button "Play" at bounding box center [1407, 177] width 62 height 36
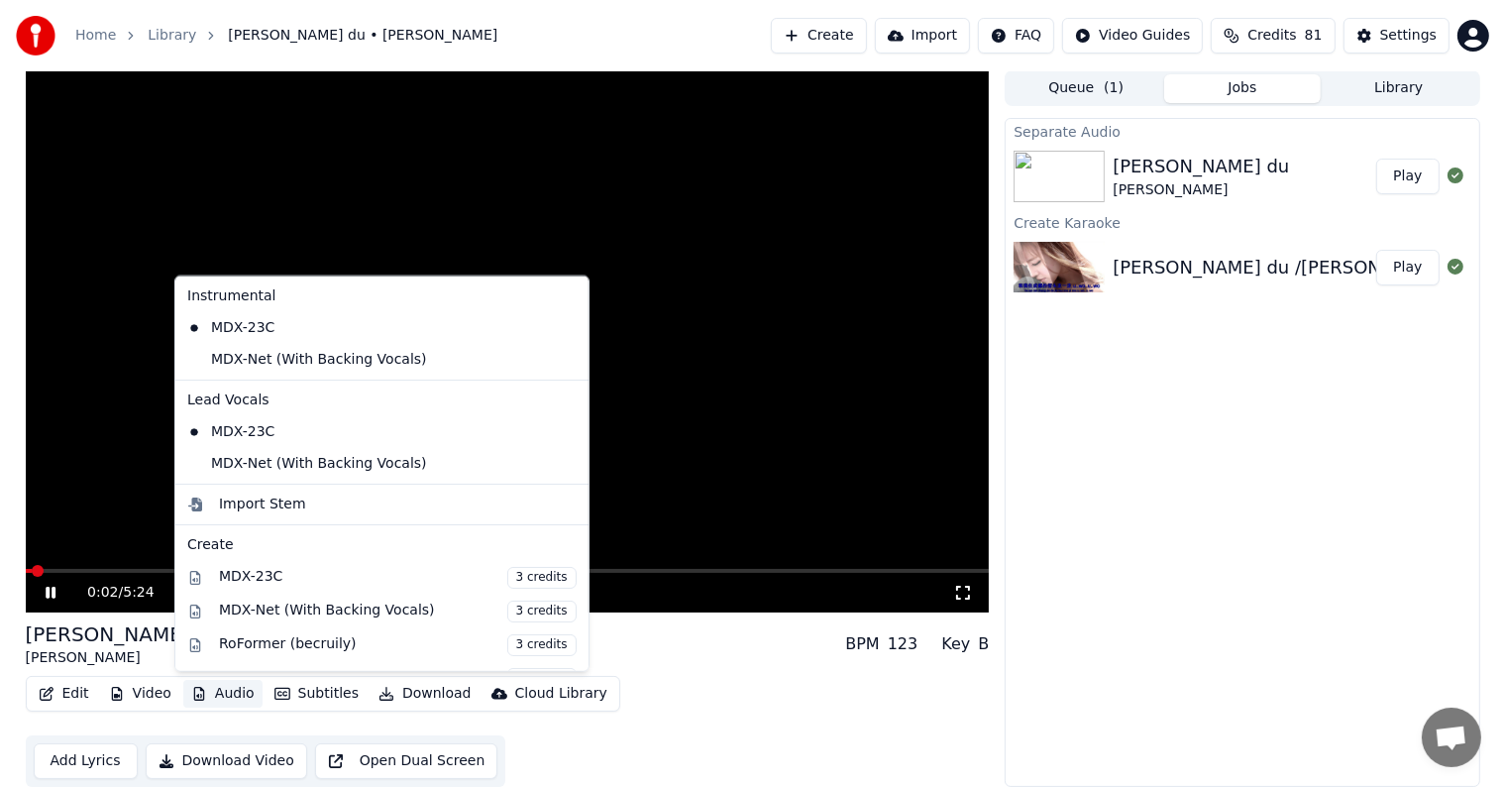
click at [222, 698] on button "Audio" at bounding box center [222, 694] width 79 height 28
click at [250, 230] on video at bounding box center [508, 341] width 964 height 542
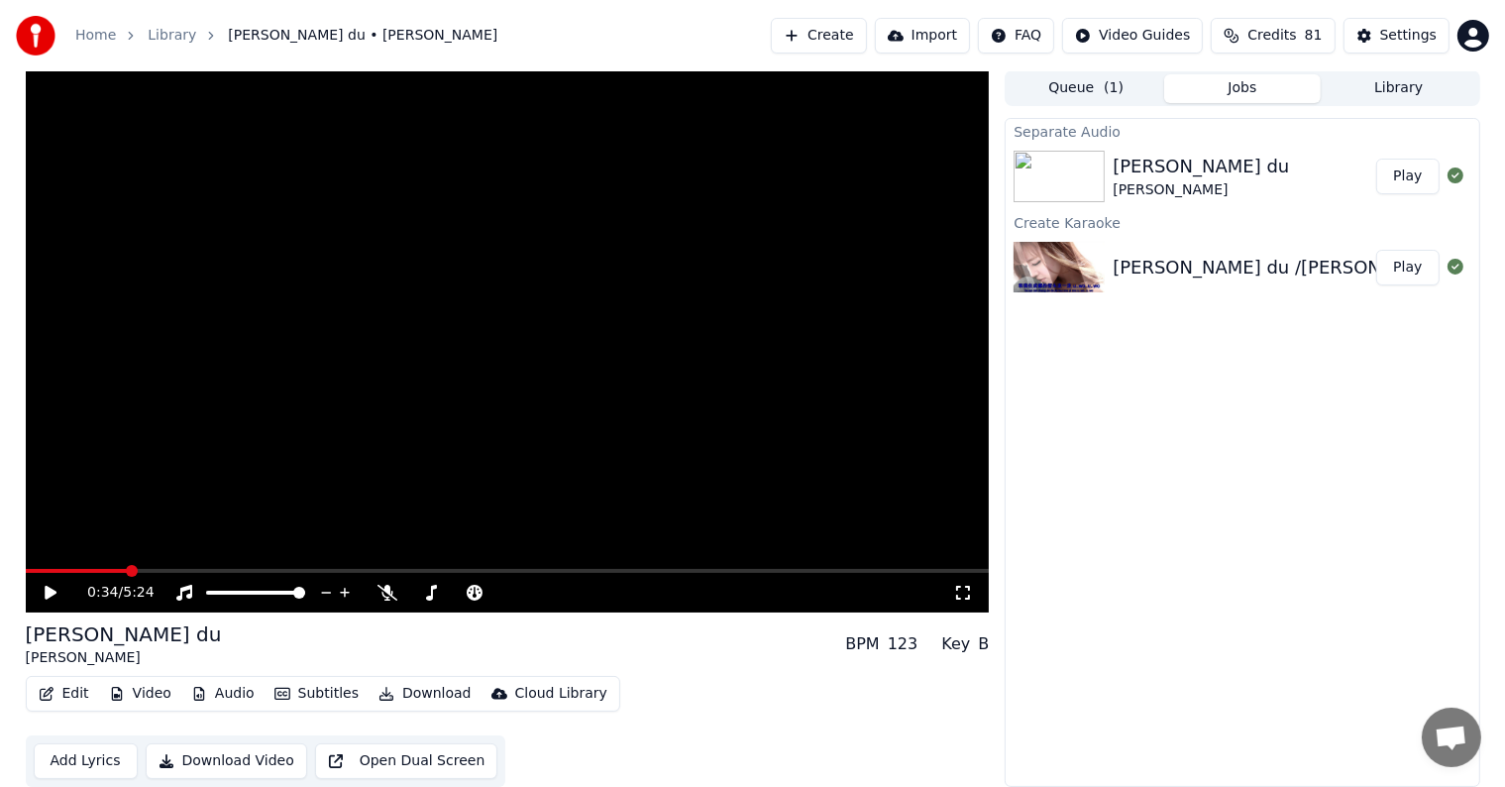
click at [47, 591] on icon at bounding box center [51, 593] width 12 height 14
click at [680, 567] on video at bounding box center [508, 341] width 964 height 542
click at [680, 569] on span at bounding box center [508, 571] width 964 height 4
click at [48, 591] on icon at bounding box center [51, 593] width 12 height 14
click at [356, 485] on video at bounding box center [508, 341] width 964 height 542
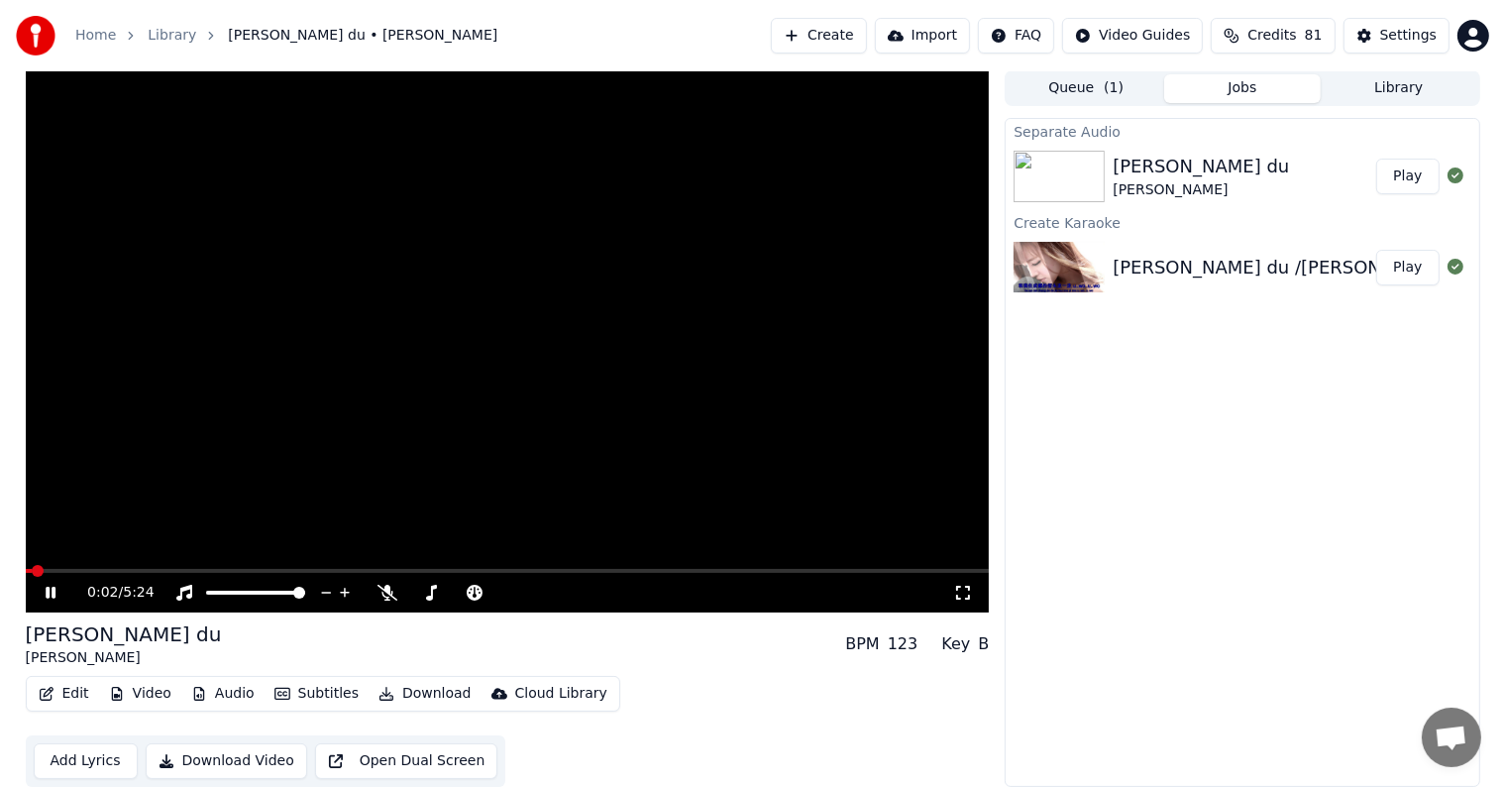
click at [46, 585] on icon at bounding box center [65, 593] width 47 height 16
click at [1347, 93] on button "Library" at bounding box center [1399, 88] width 157 height 29
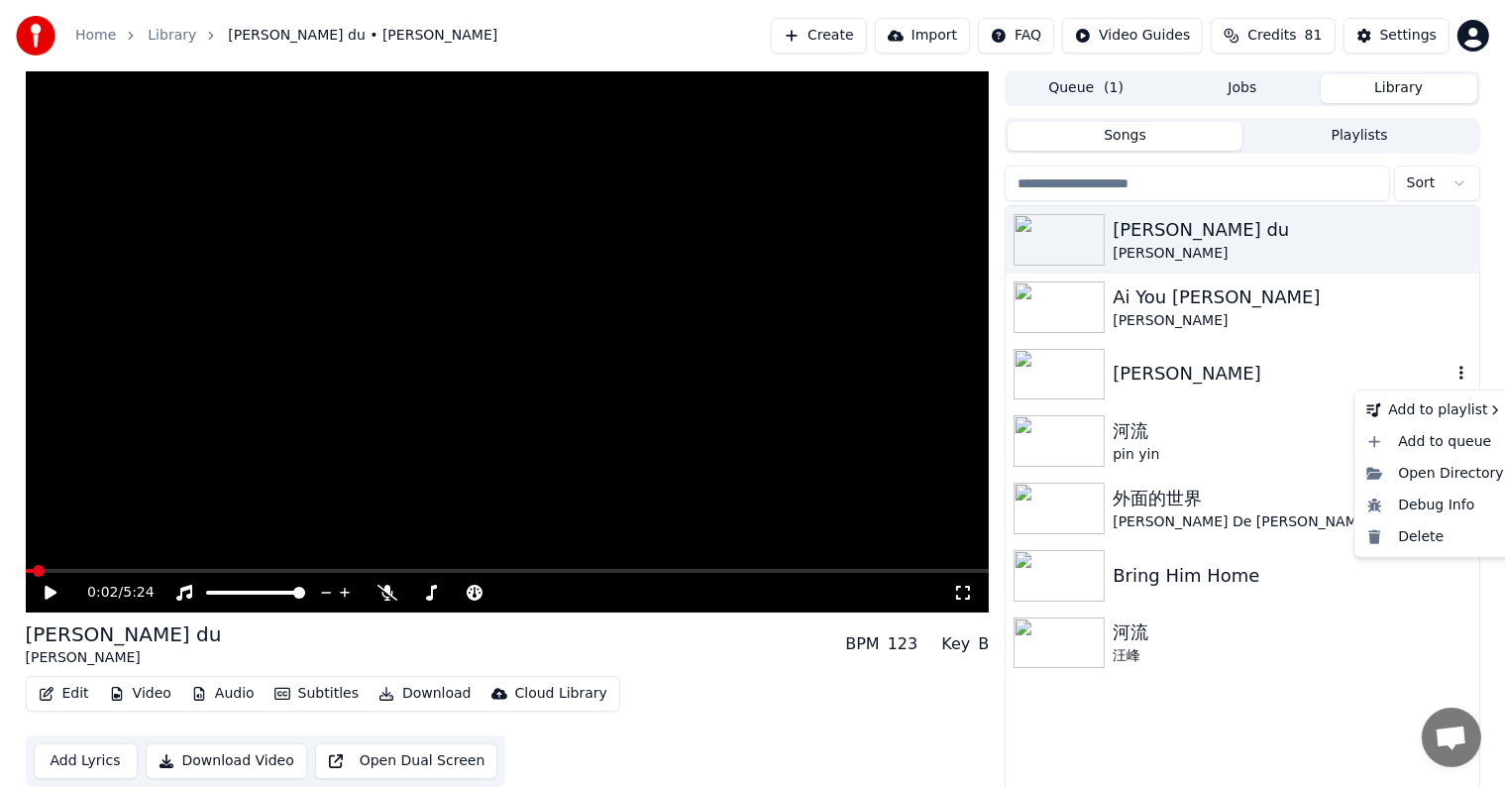
click at [1459, 373] on icon "button" at bounding box center [1461, 374] width 4 height 14
click at [1185, 380] on div "[PERSON_NAME]" at bounding box center [1282, 374] width 338 height 28
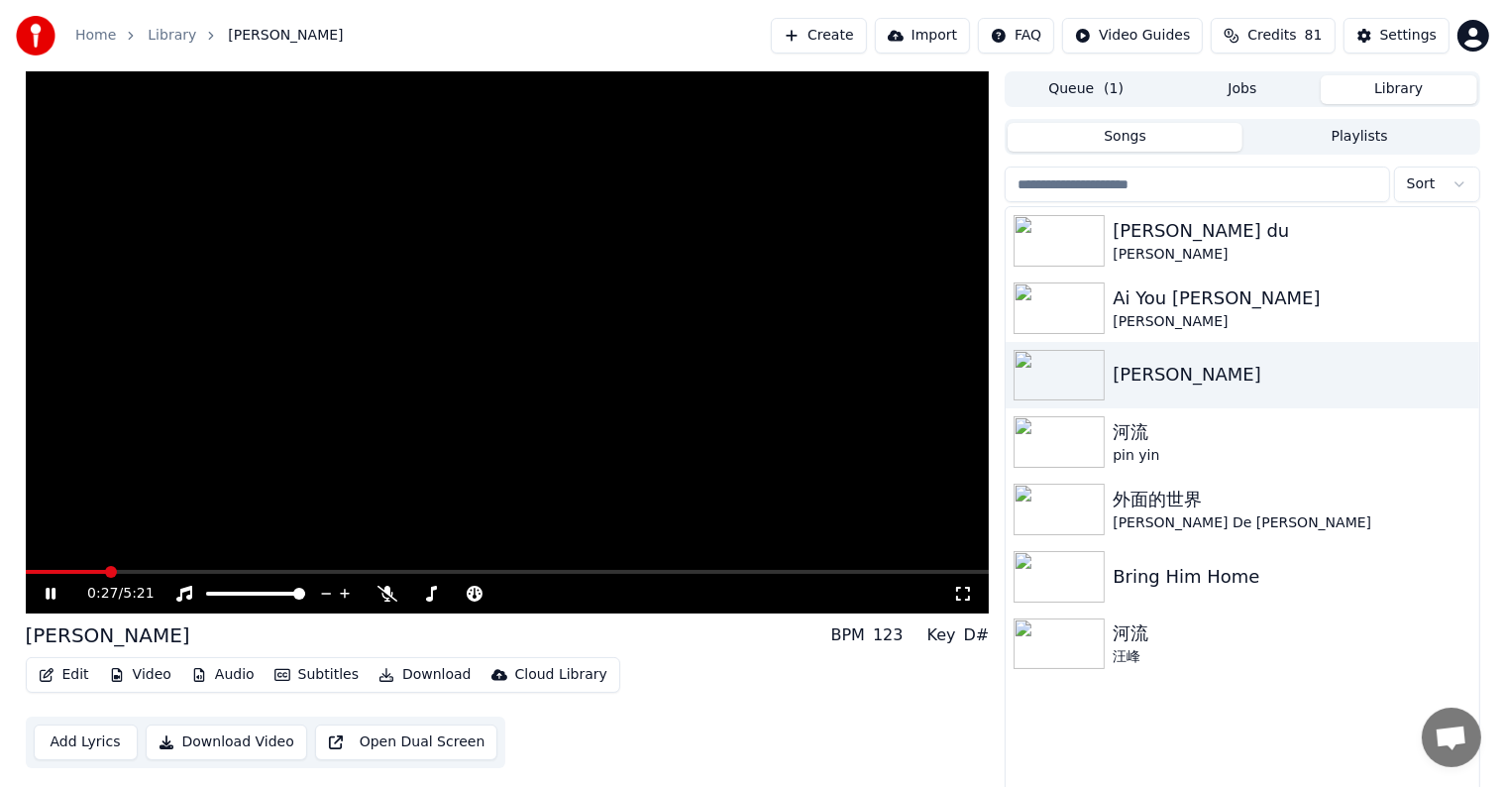
click at [755, 568] on video at bounding box center [508, 342] width 964 height 542
click at [756, 568] on video at bounding box center [508, 342] width 964 height 542
click at [757, 571] on span at bounding box center [508, 572] width 964 height 4
click at [218, 673] on button "Audio" at bounding box center [222, 675] width 79 height 28
click at [679, 661] on div "Edit Video Audio Subtitles Download Cloud Library Add Lyrics Download Video Ope…" at bounding box center [508, 712] width 964 height 111
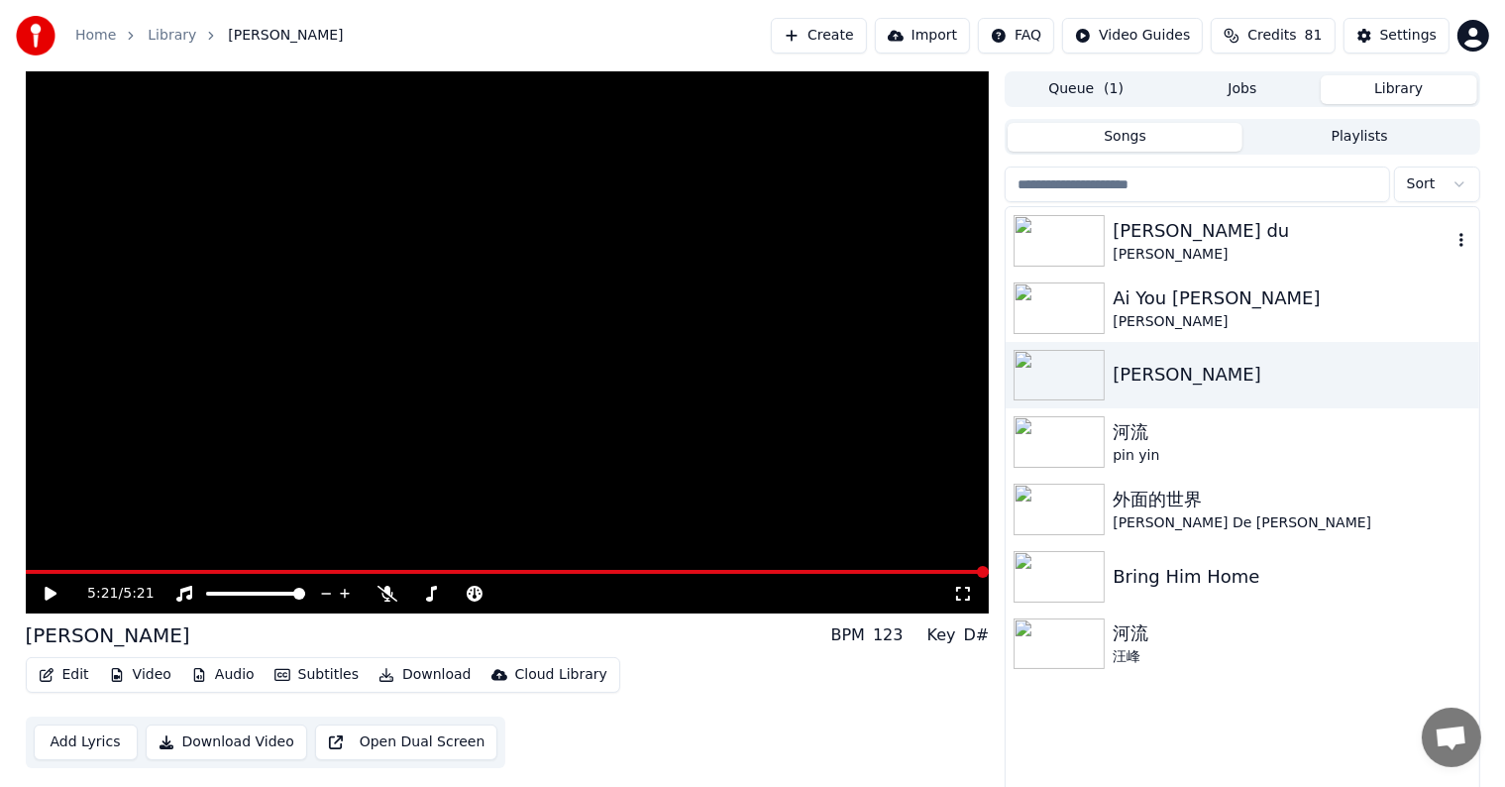
click at [1064, 238] on img at bounding box center [1059, 241] width 91 height 52
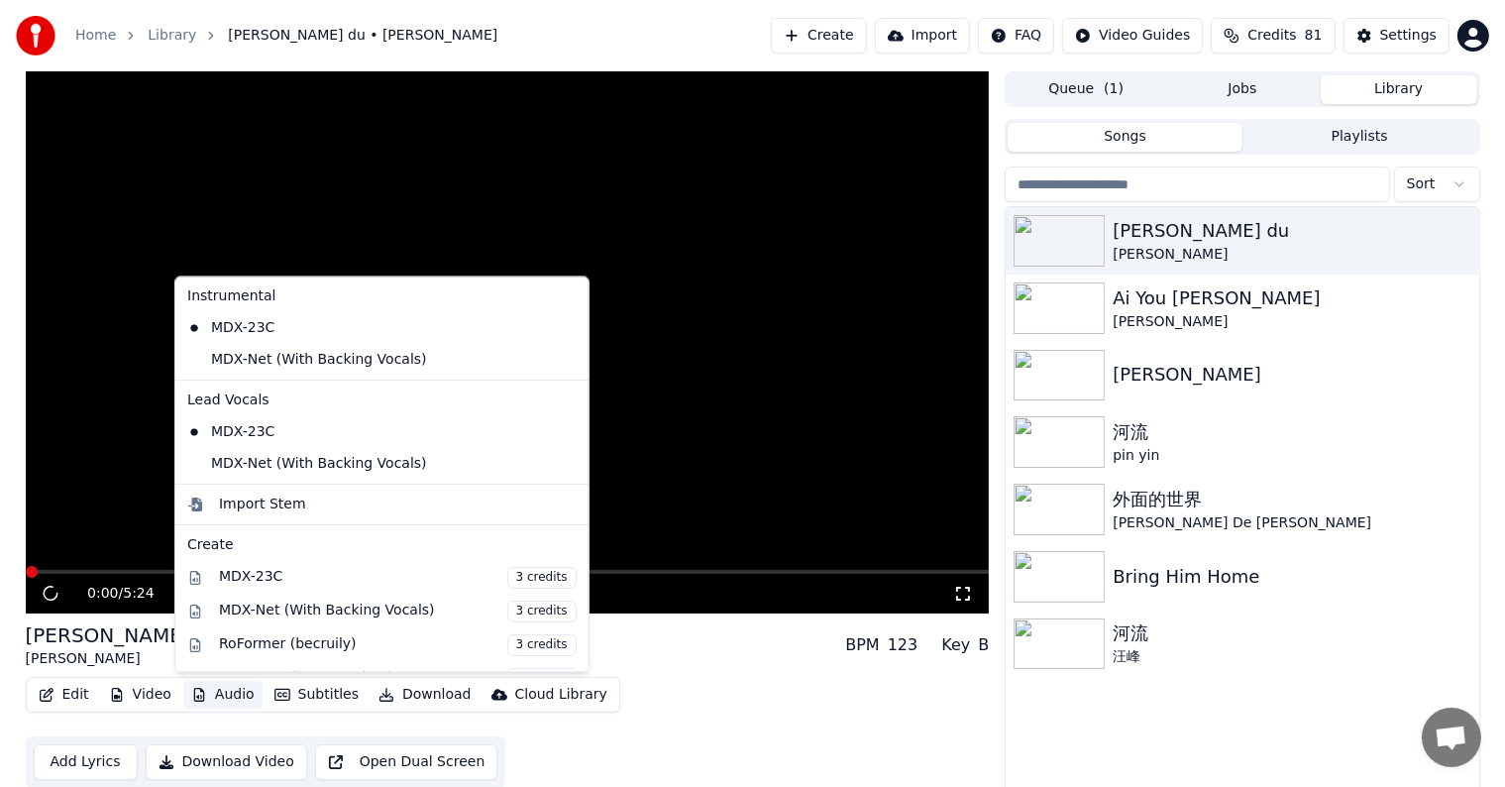
click at [218, 693] on button "Audio" at bounding box center [222, 695] width 79 height 28
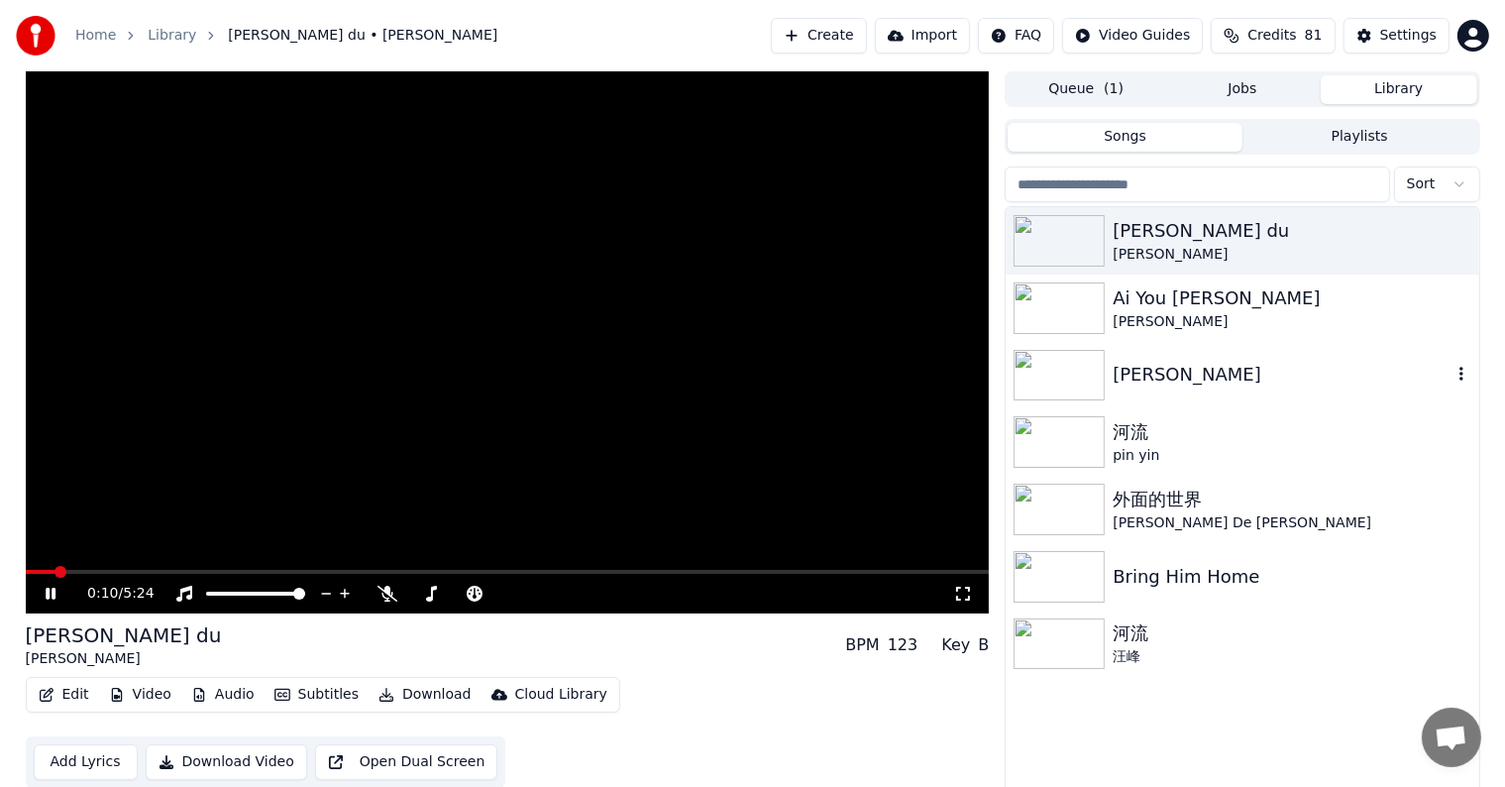
click at [1053, 371] on img at bounding box center [1059, 376] width 91 height 52
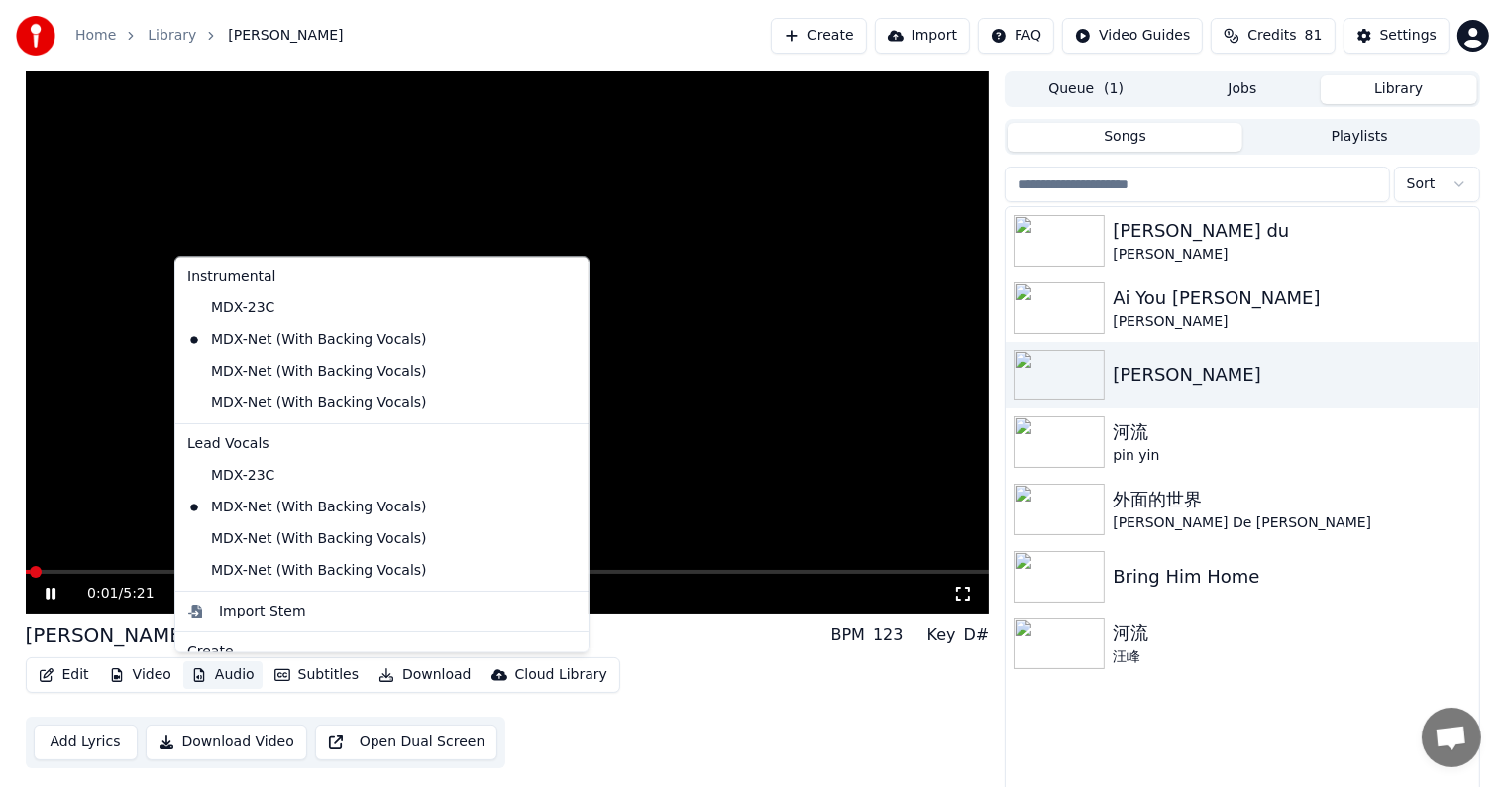
click at [222, 678] on button "Audio" at bounding box center [222, 675] width 79 height 28
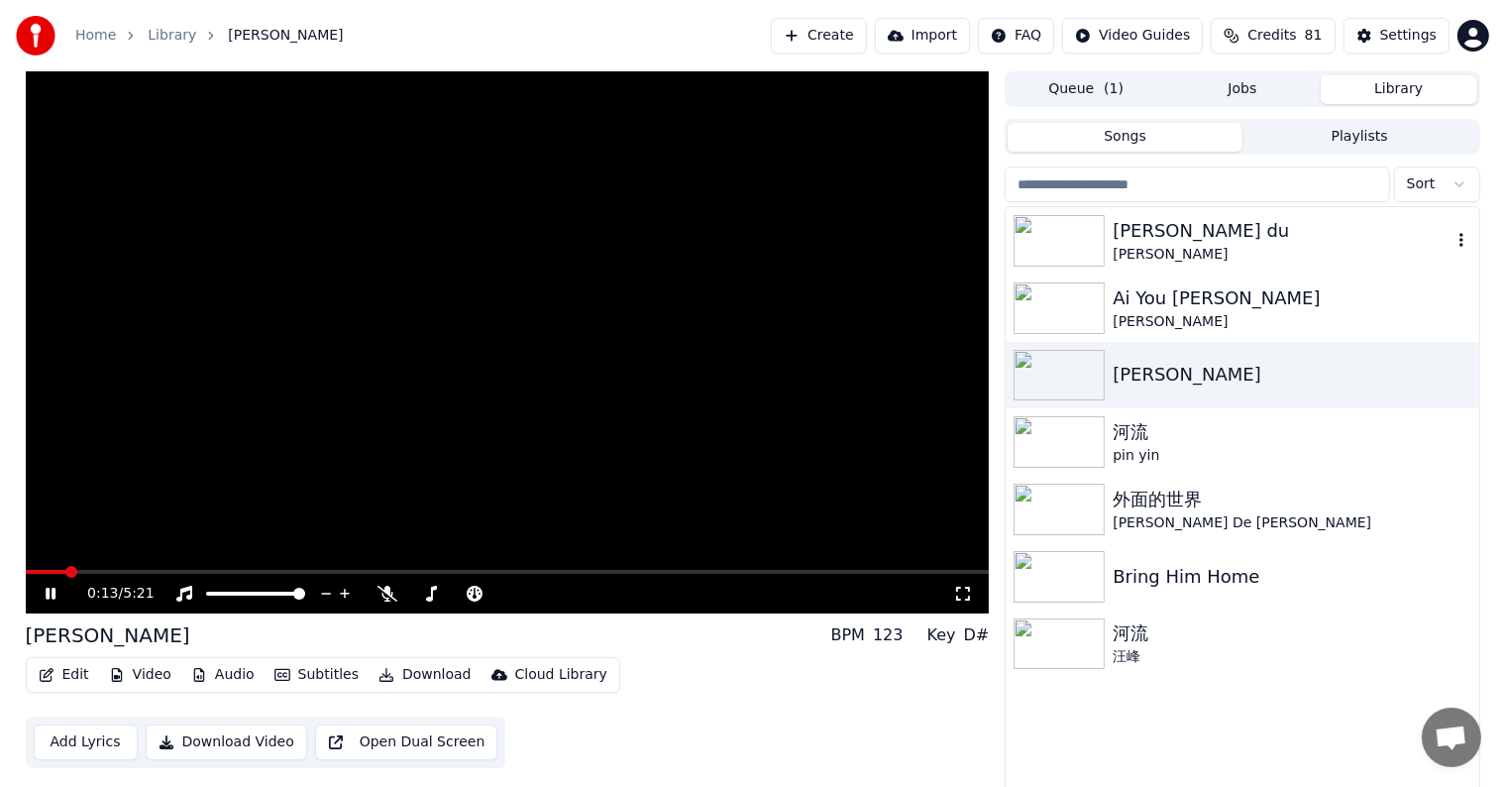
click at [1049, 226] on img at bounding box center [1059, 241] width 91 height 52
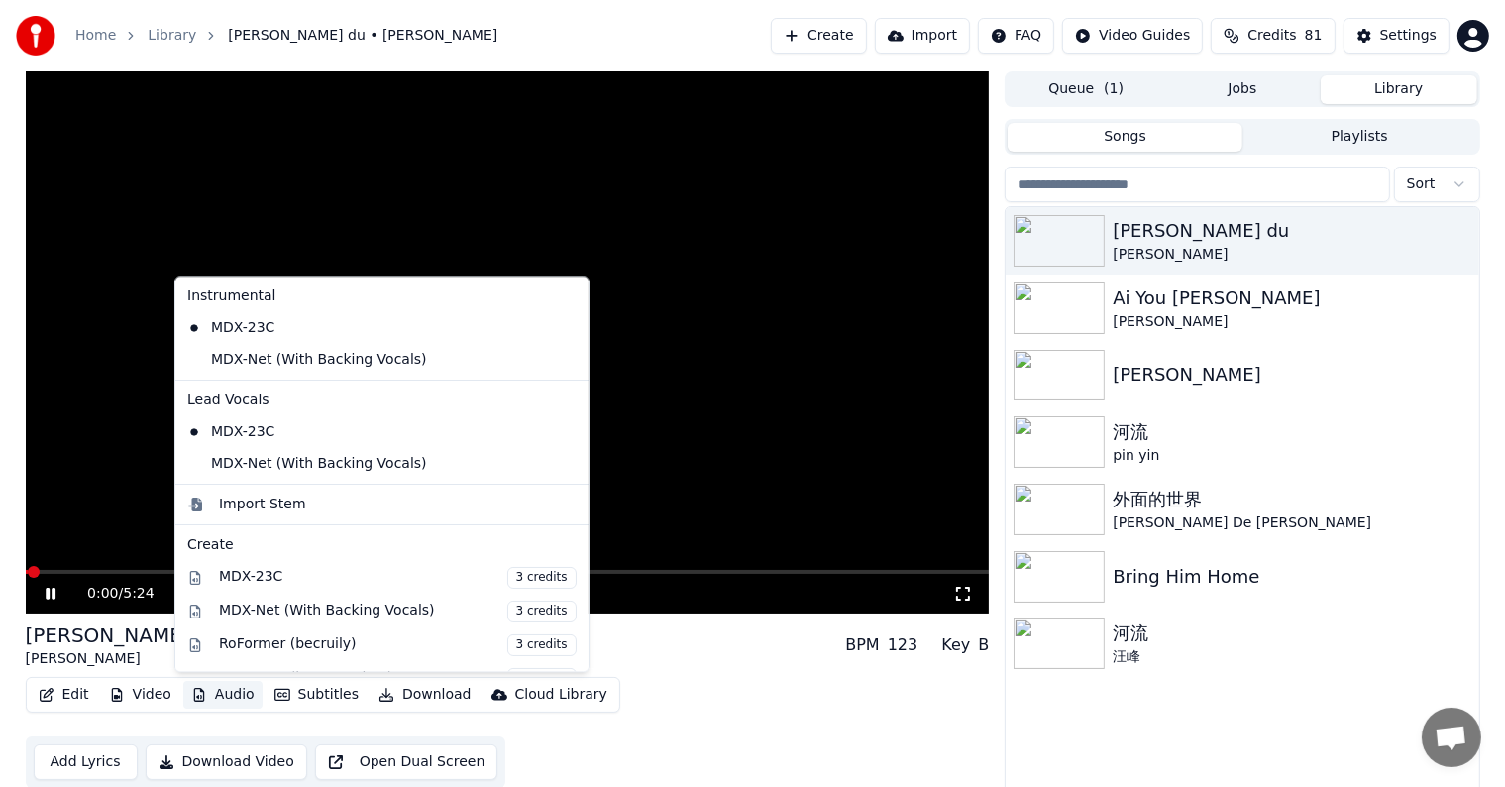
click at [221, 688] on button "Audio" at bounding box center [222, 695] width 79 height 28
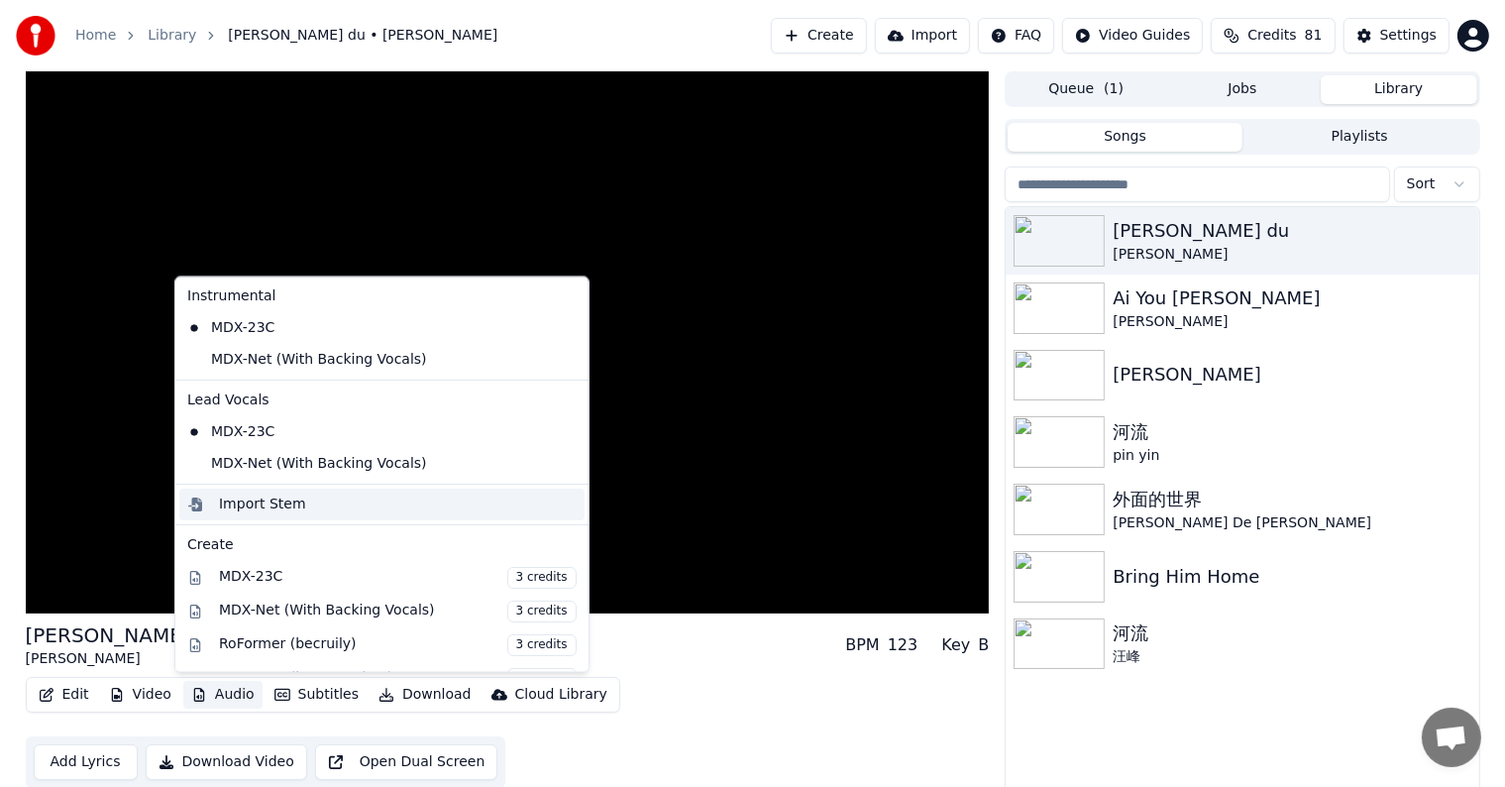
click at [232, 503] on div "Import Stem" at bounding box center [262, 504] width 87 height 20
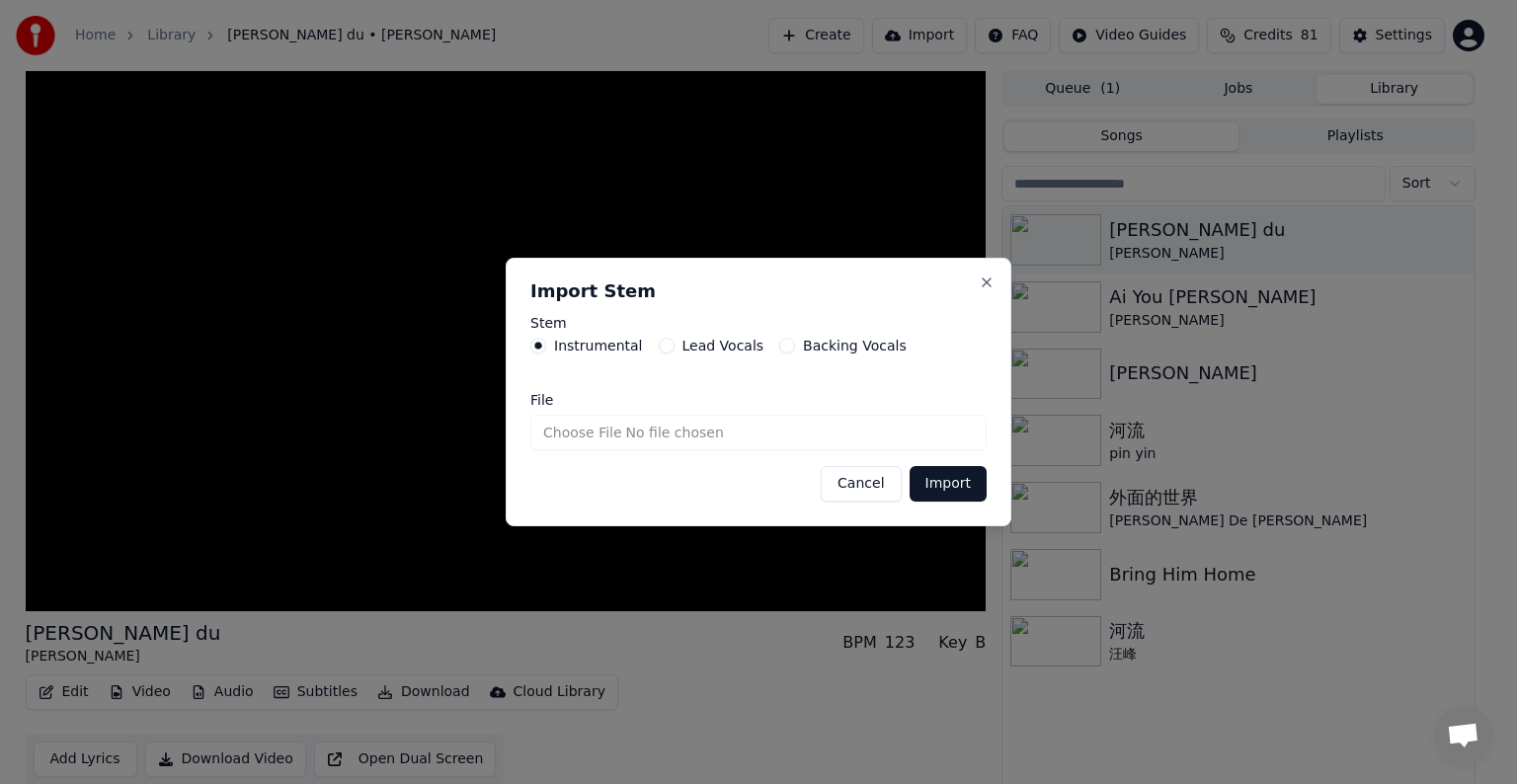
click at [779, 341] on button "Backing Vocals" at bounding box center [787, 346] width 16 height 16
click at [943, 481] on button "Import" at bounding box center [948, 484] width 77 height 36
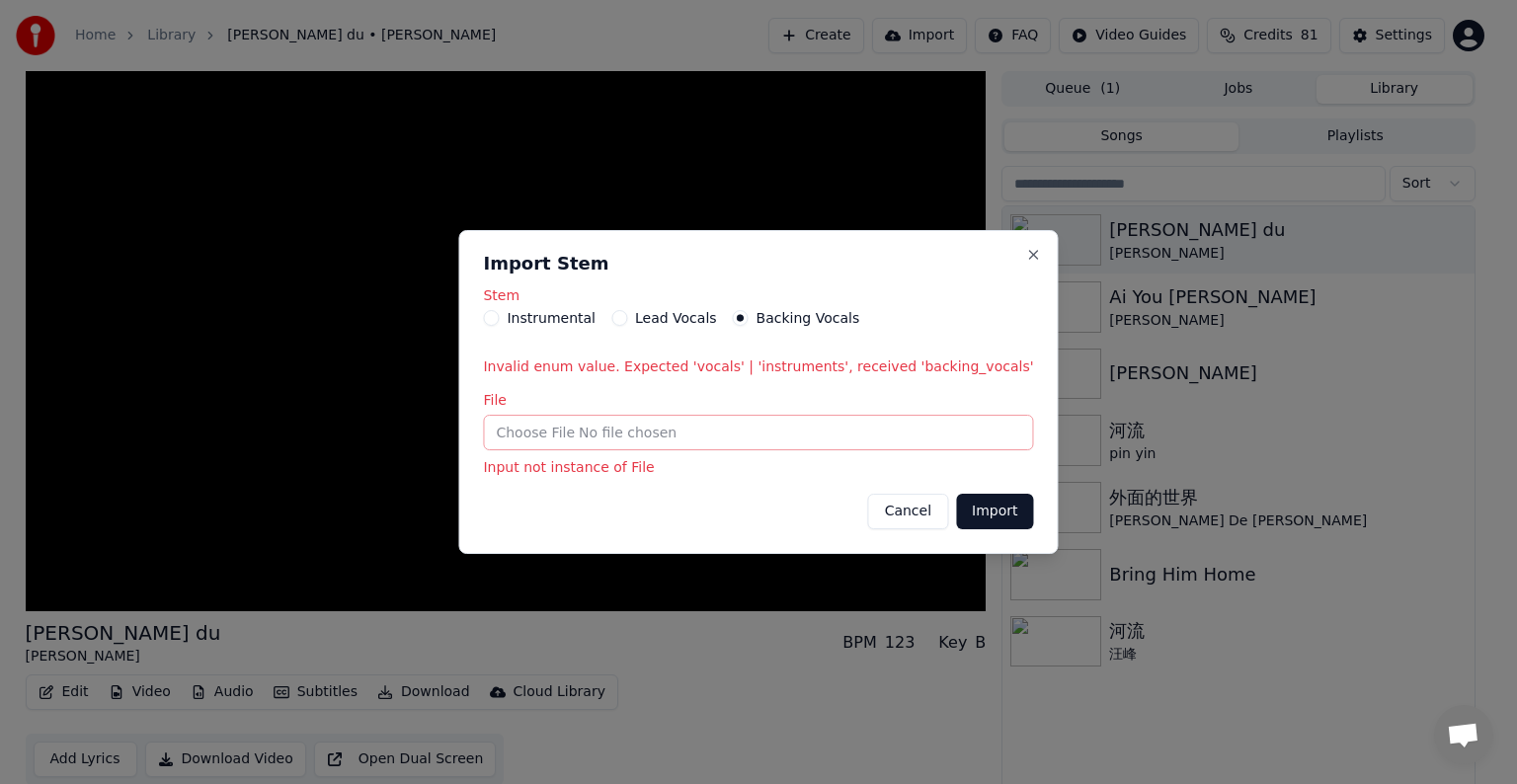
click at [498, 320] on button "Instrumental" at bounding box center [490, 318] width 16 height 16
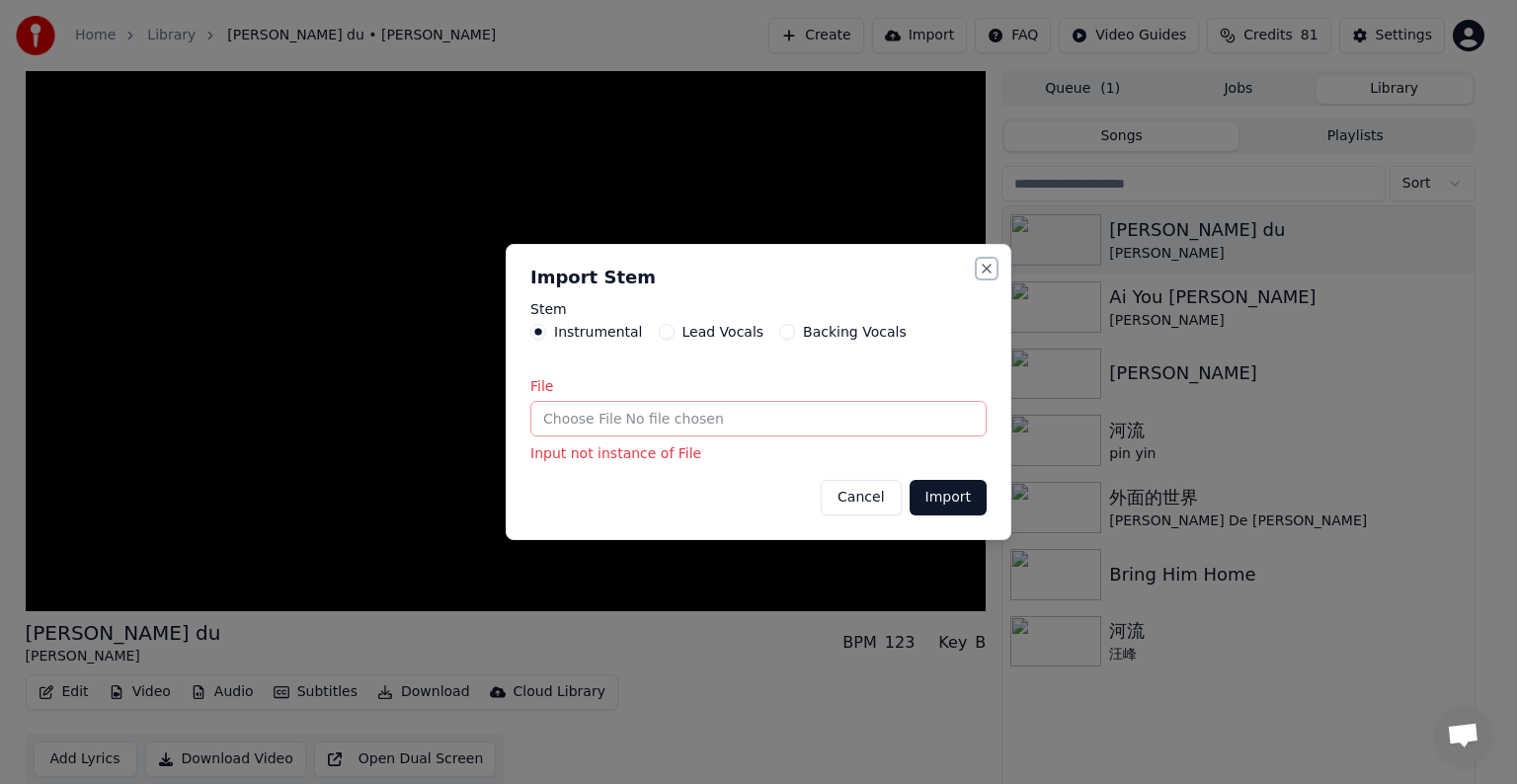
click at [984, 267] on button "Close" at bounding box center [987, 269] width 16 height 16
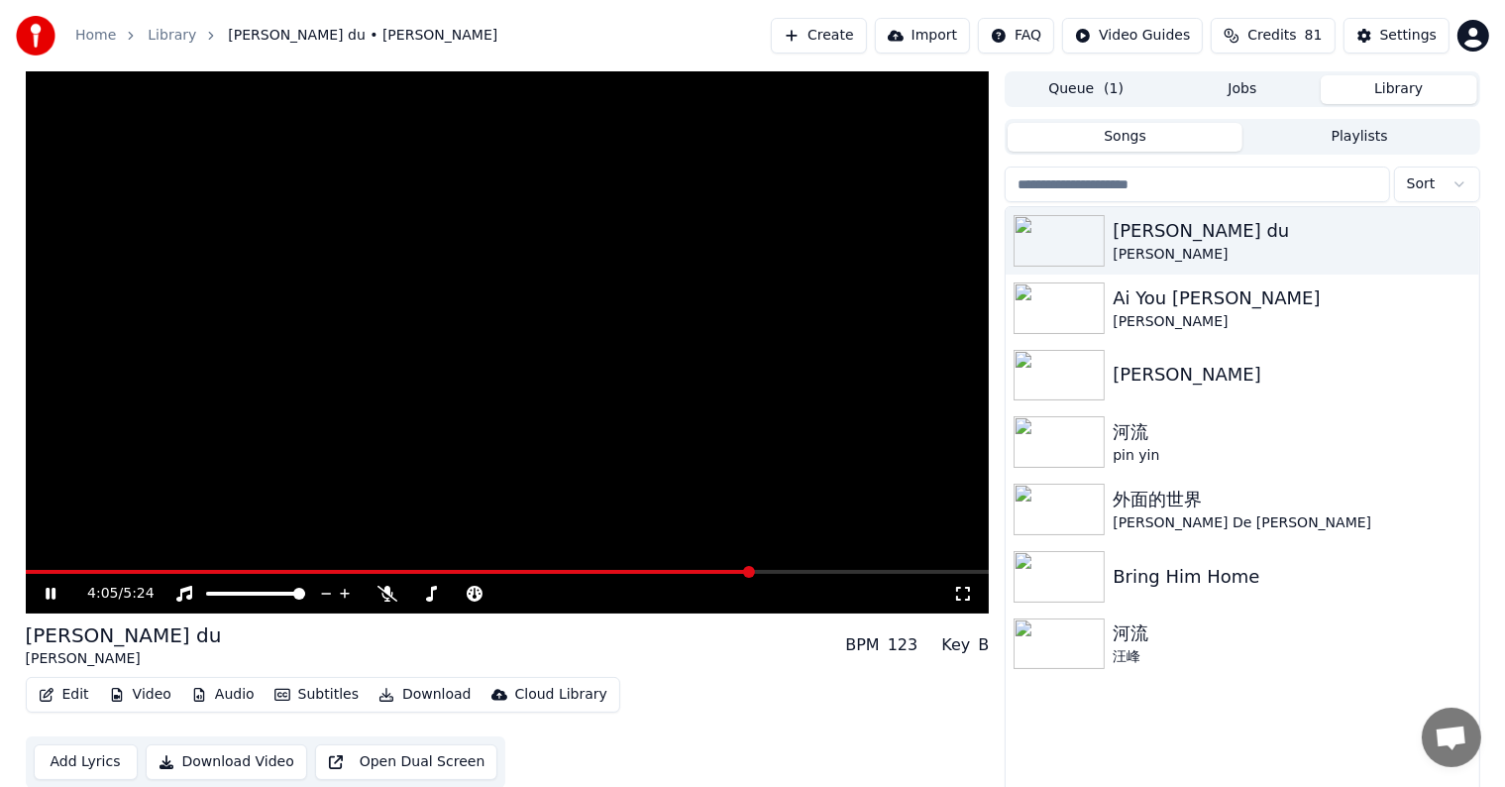
click at [753, 571] on span at bounding box center [508, 572] width 964 height 4
click at [785, 502] on video at bounding box center [508, 342] width 964 height 542
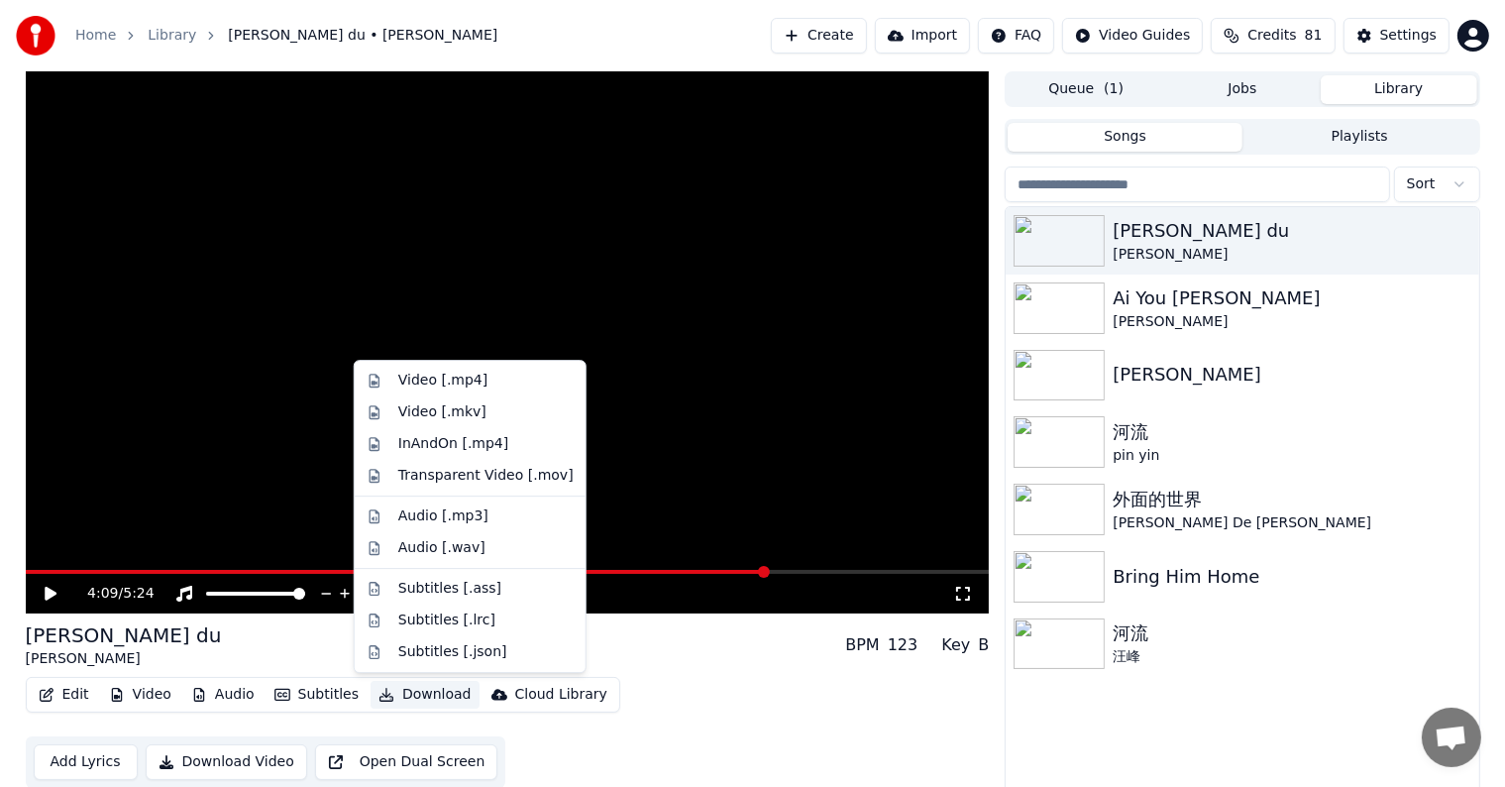
click at [407, 692] on button "Download" at bounding box center [425, 695] width 109 height 28
click at [427, 373] on div "Video [.mp4]" at bounding box center [442, 381] width 89 height 20
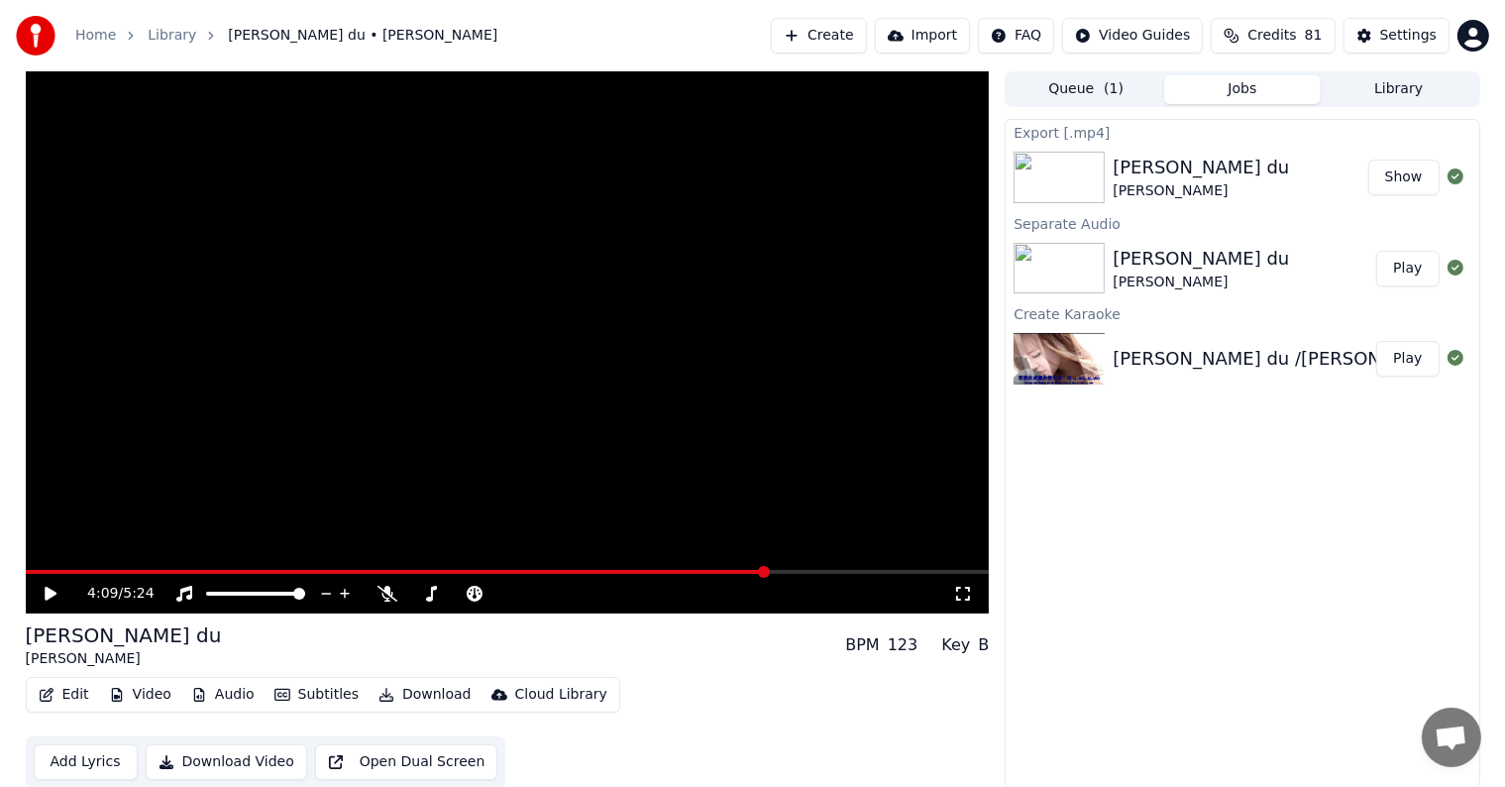
click at [1411, 177] on button "Show" at bounding box center [1403, 178] width 71 height 36
